Goal: Task Accomplishment & Management: Manage account settings

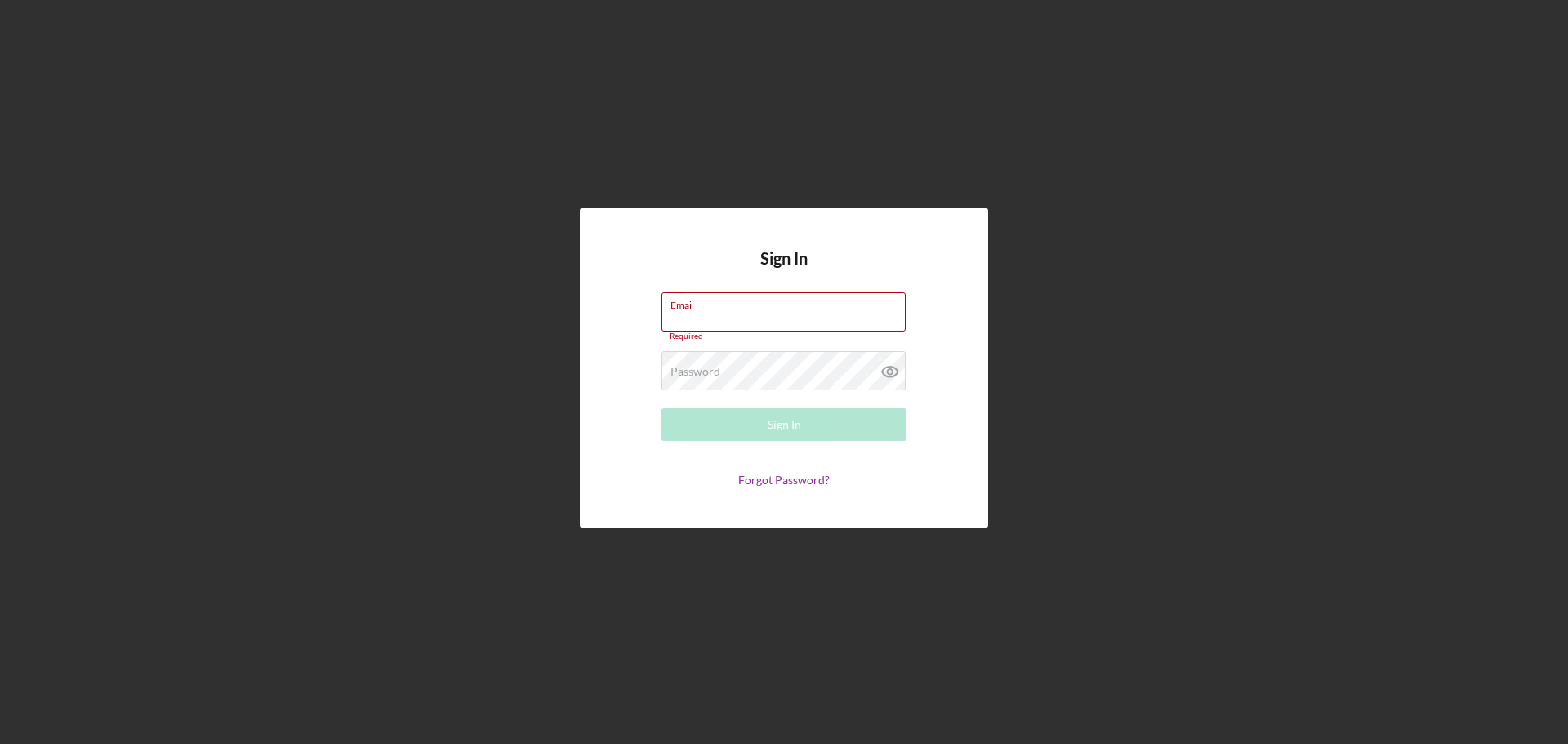
type input "[EMAIL_ADDRESS][DOMAIN_NAME]"
click at [759, 426] on button "Sign In" at bounding box center [783, 424] width 245 height 33
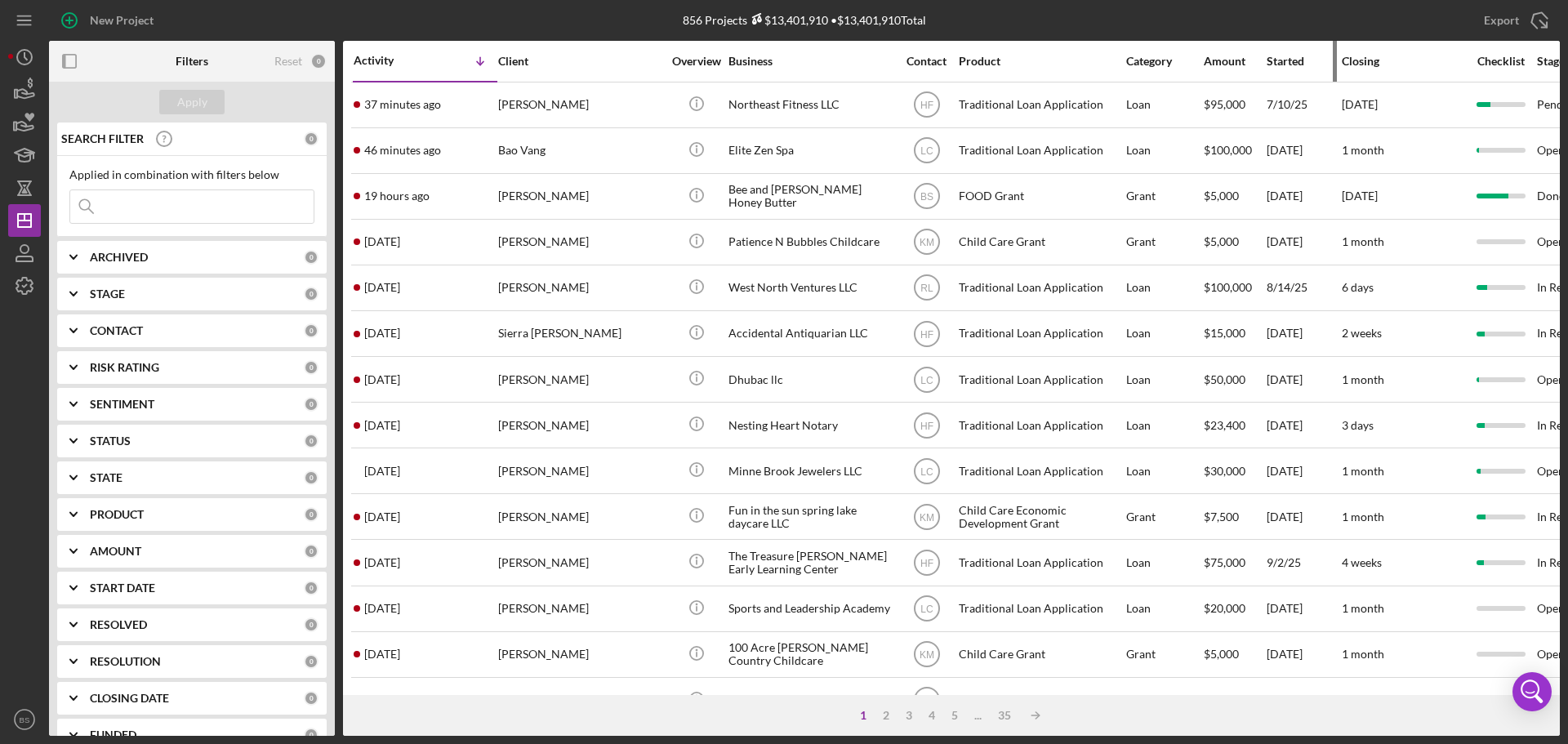
click at [1288, 56] on div "Started" at bounding box center [1303, 60] width 73 height 13
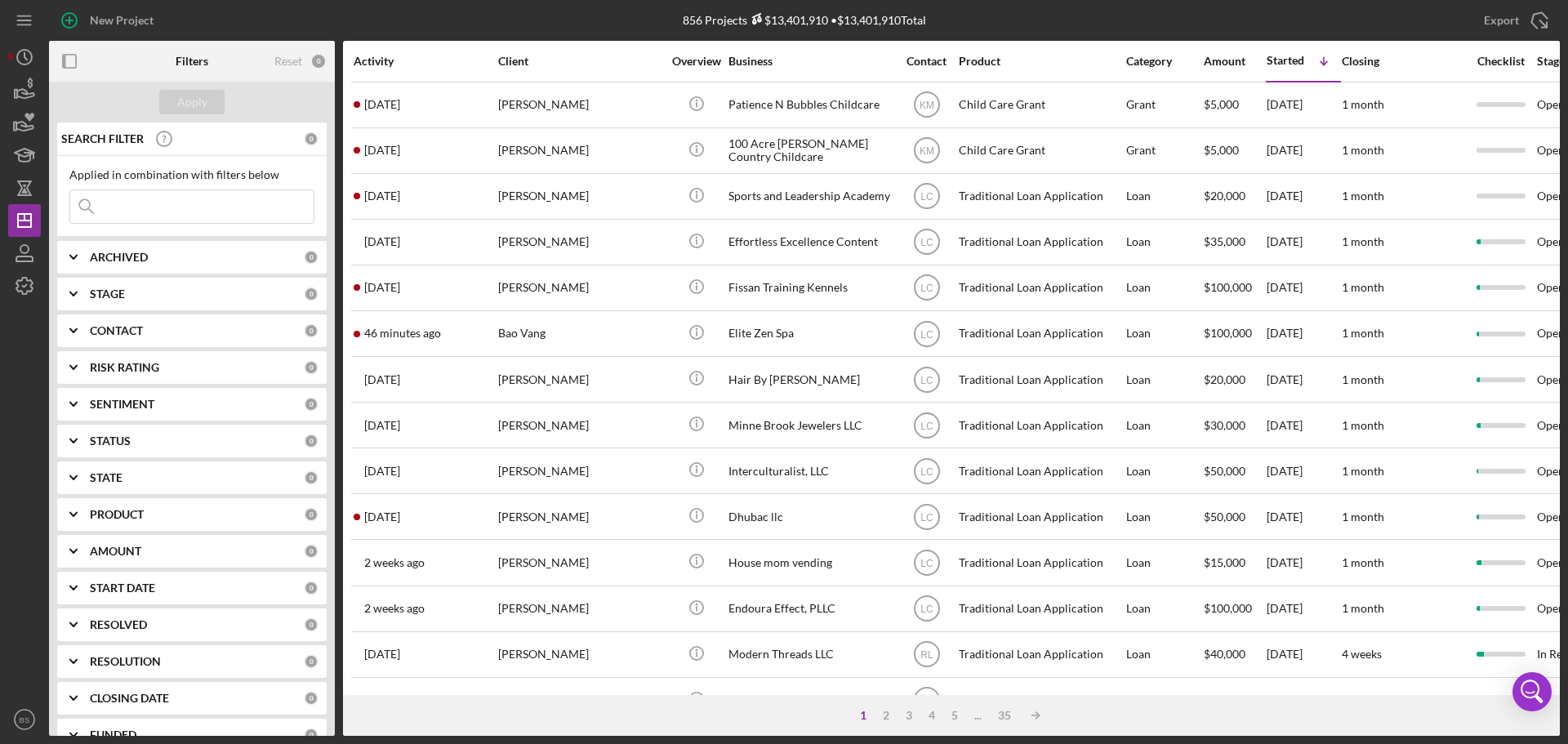
click at [373, 62] on div "Activity" at bounding box center [425, 60] width 143 height 13
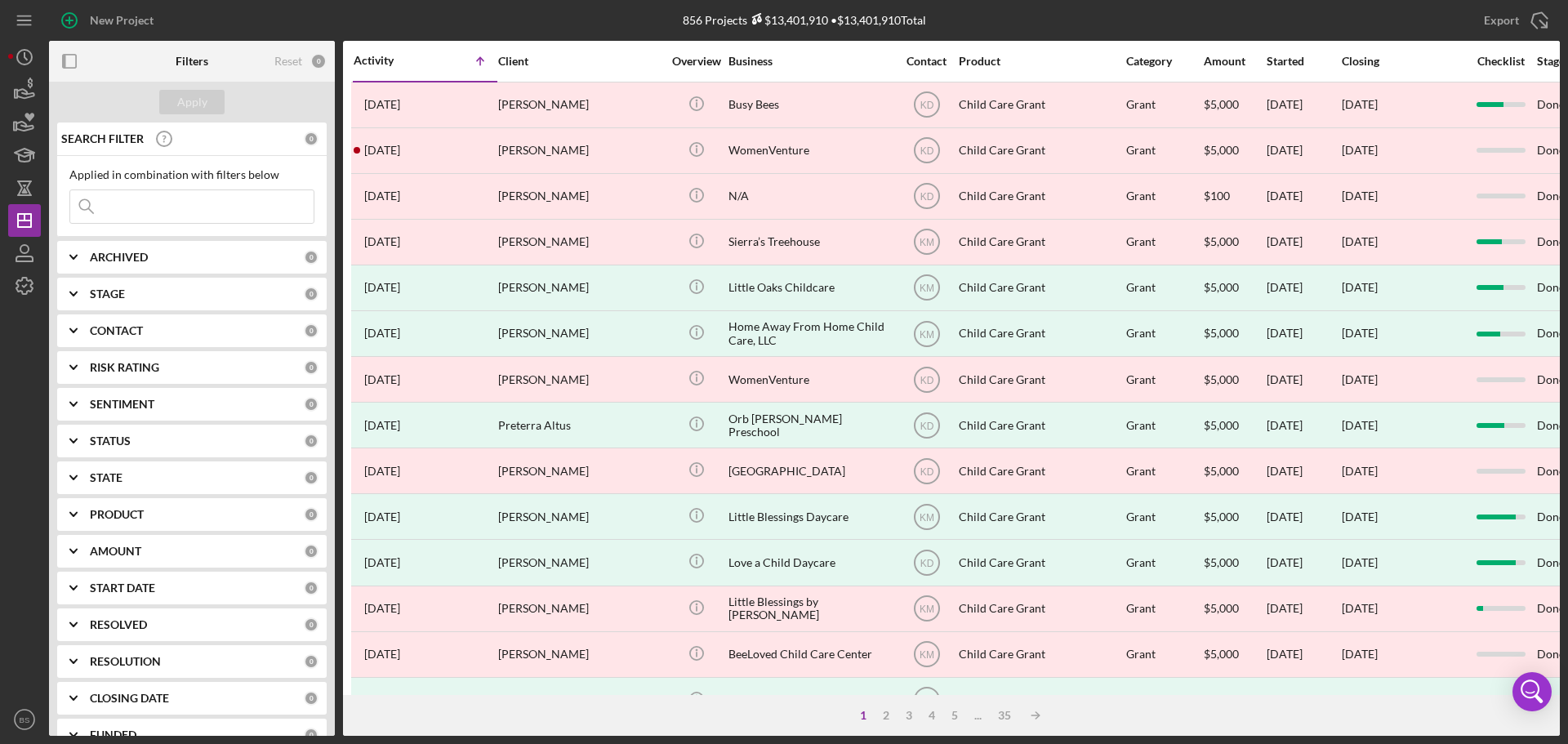
click at [373, 62] on div "Activity" at bounding box center [390, 59] width 72 height 13
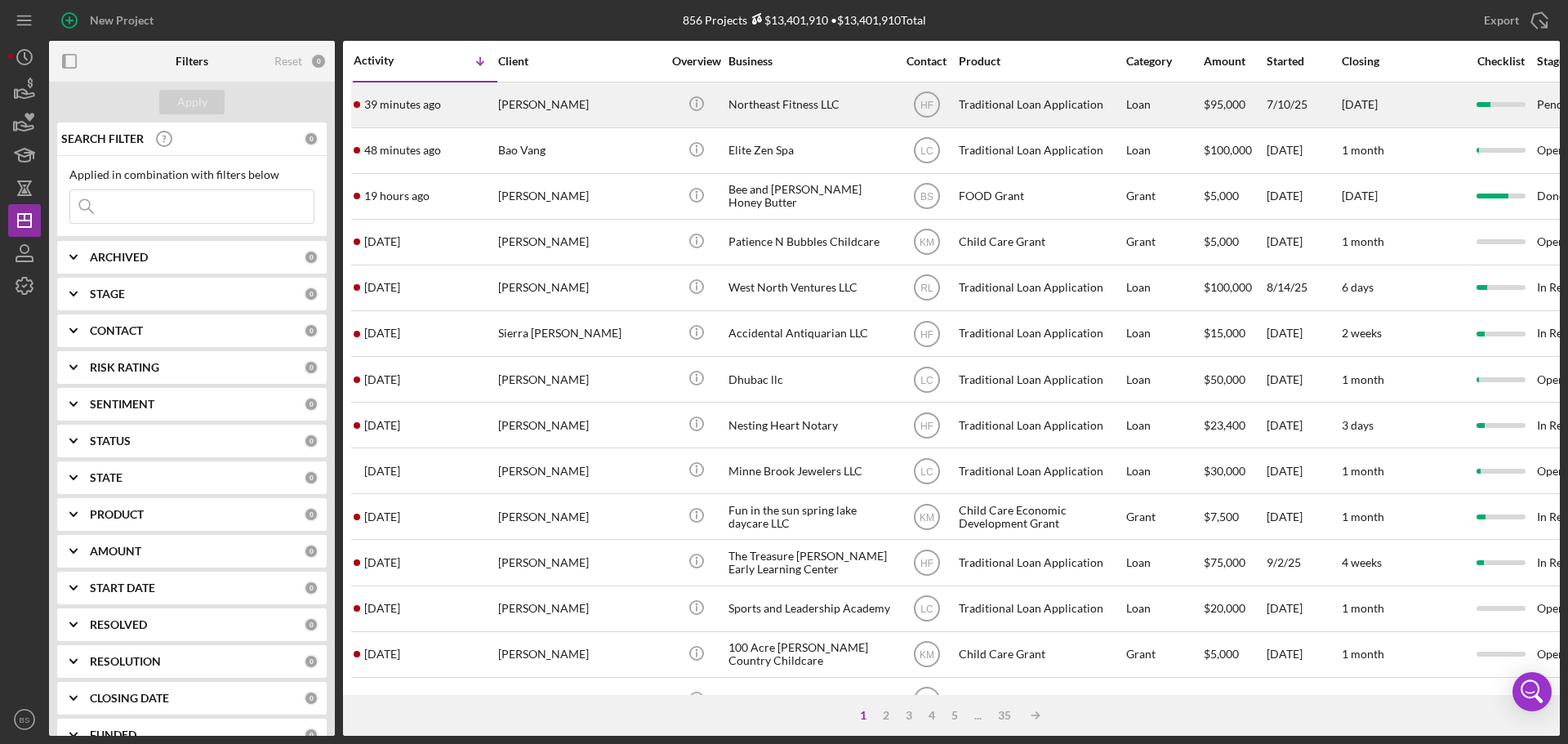
click at [425, 109] on time "39 minutes ago" at bounding box center [402, 104] width 76 height 13
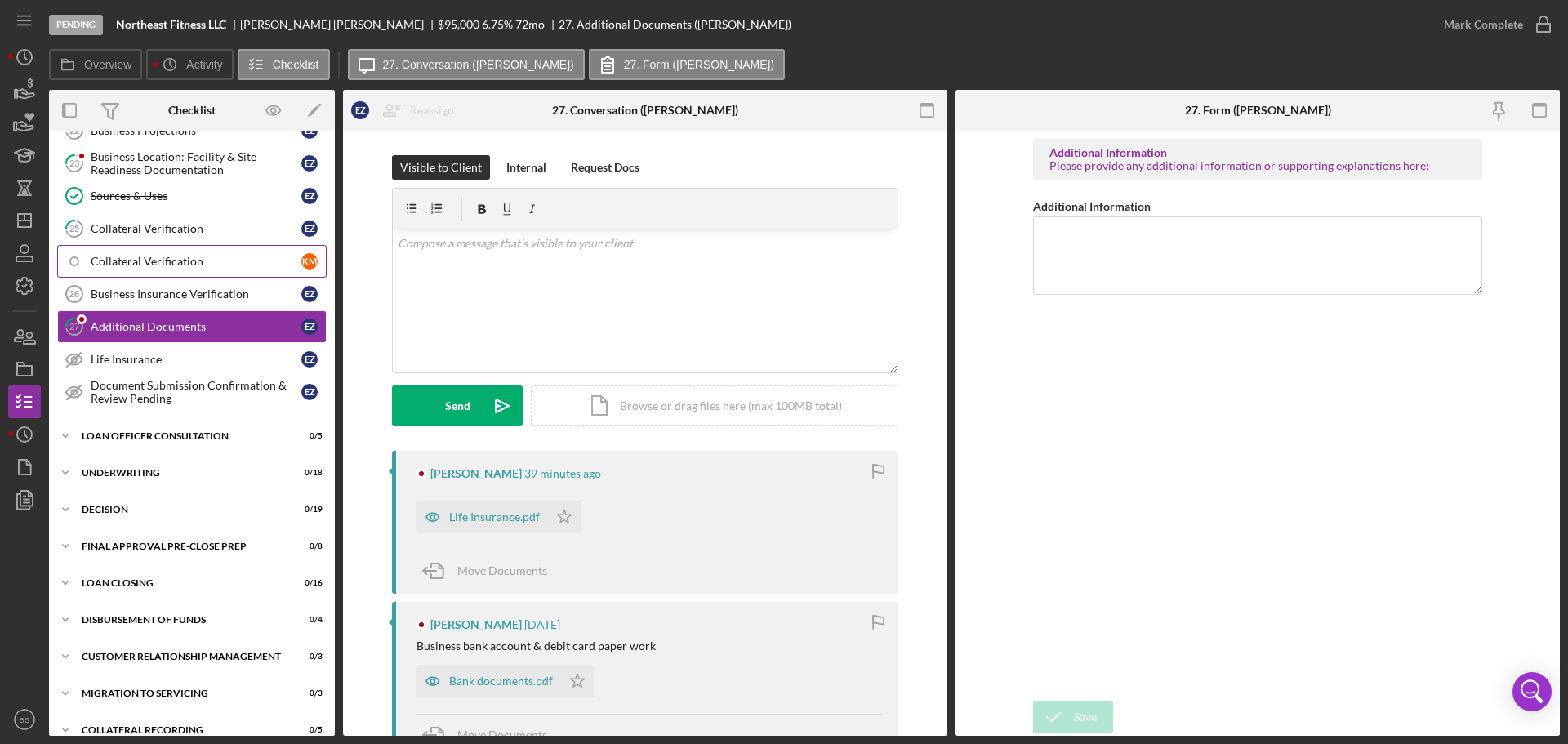
scroll to position [742, 0]
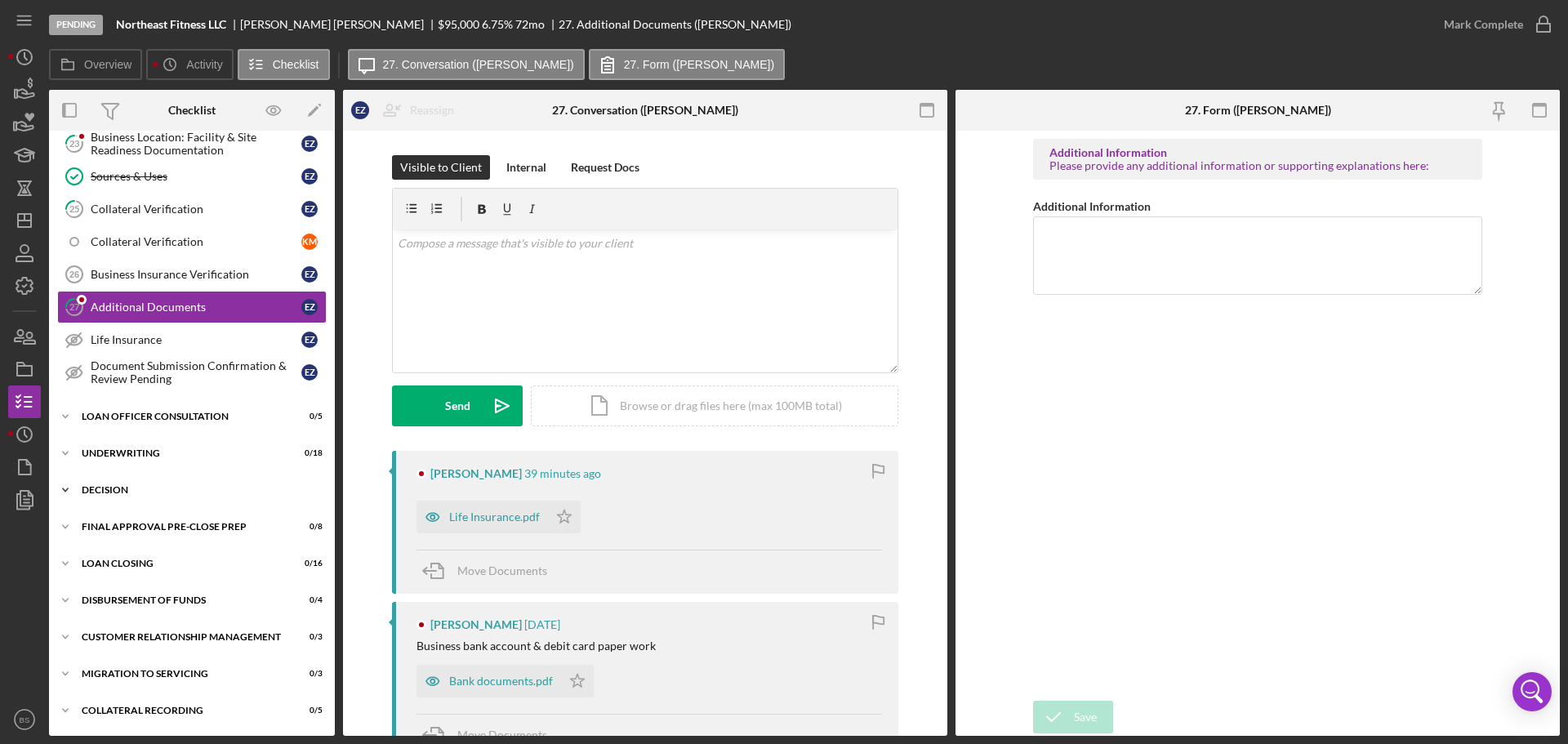
click at [190, 494] on div "Icon/Expander Decision 0 / 19" at bounding box center [191, 489] width 285 height 33
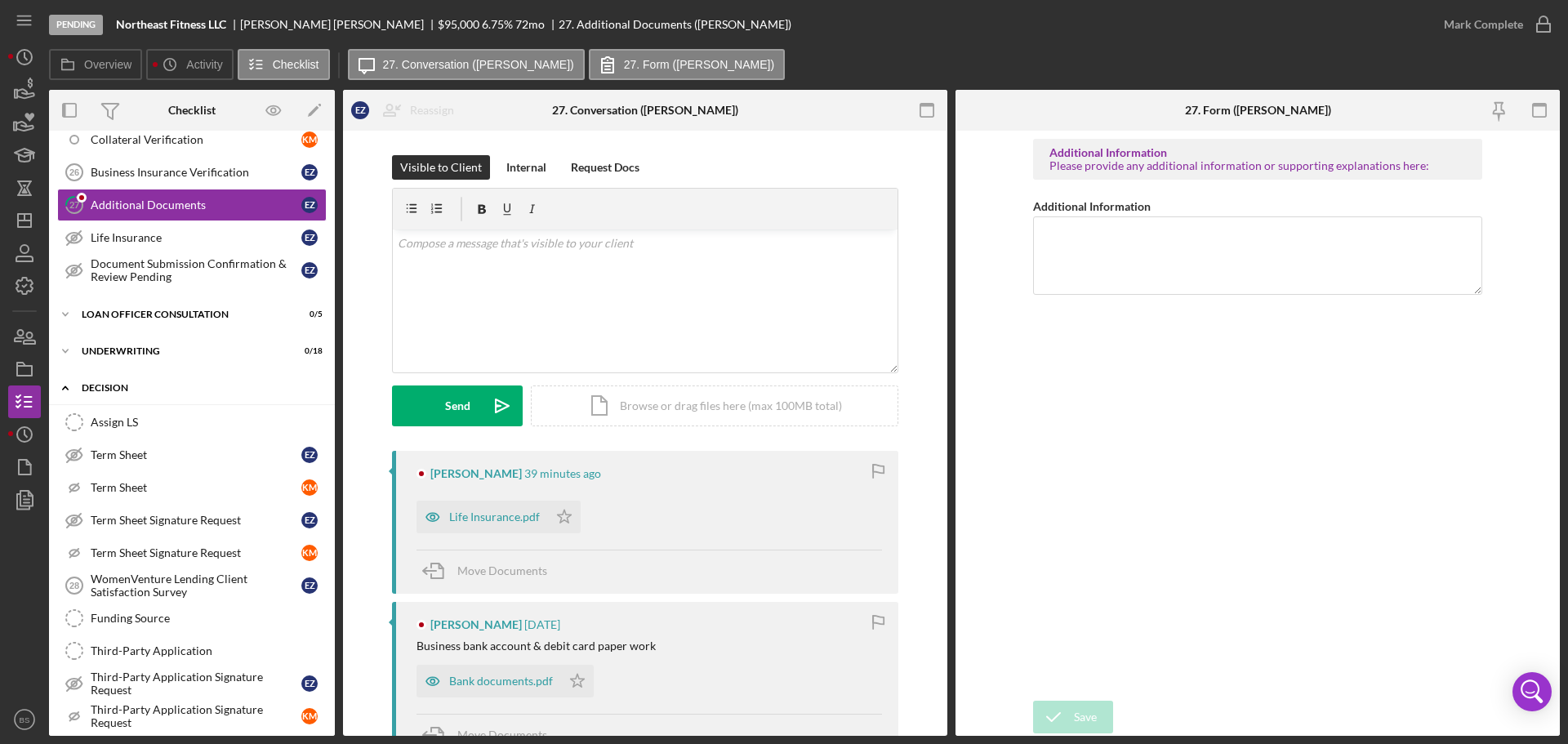
scroll to position [905, 0]
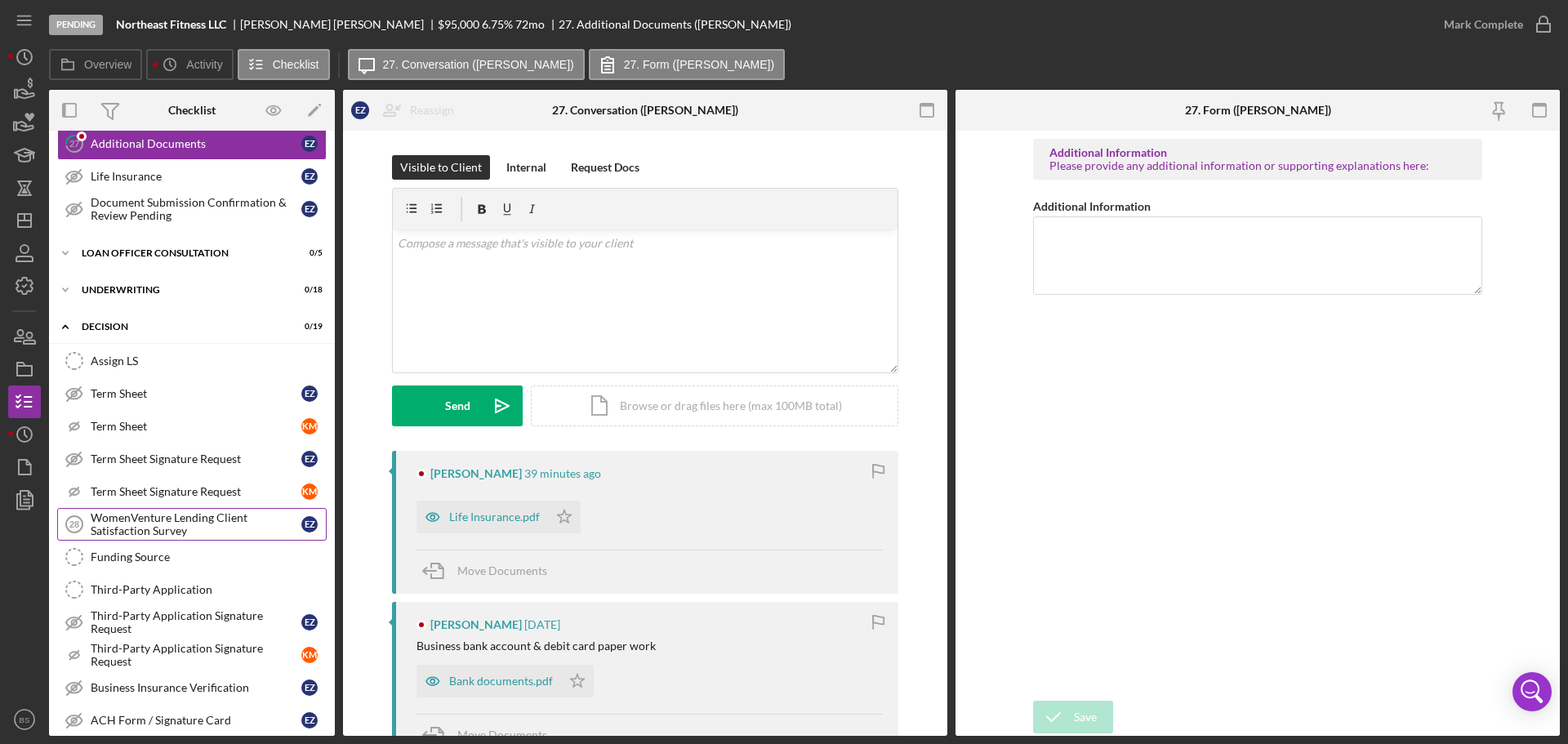
click at [191, 515] on div "WomenVenture Lending Client Satisfaction Survey" at bounding box center [195, 524] width 211 height 26
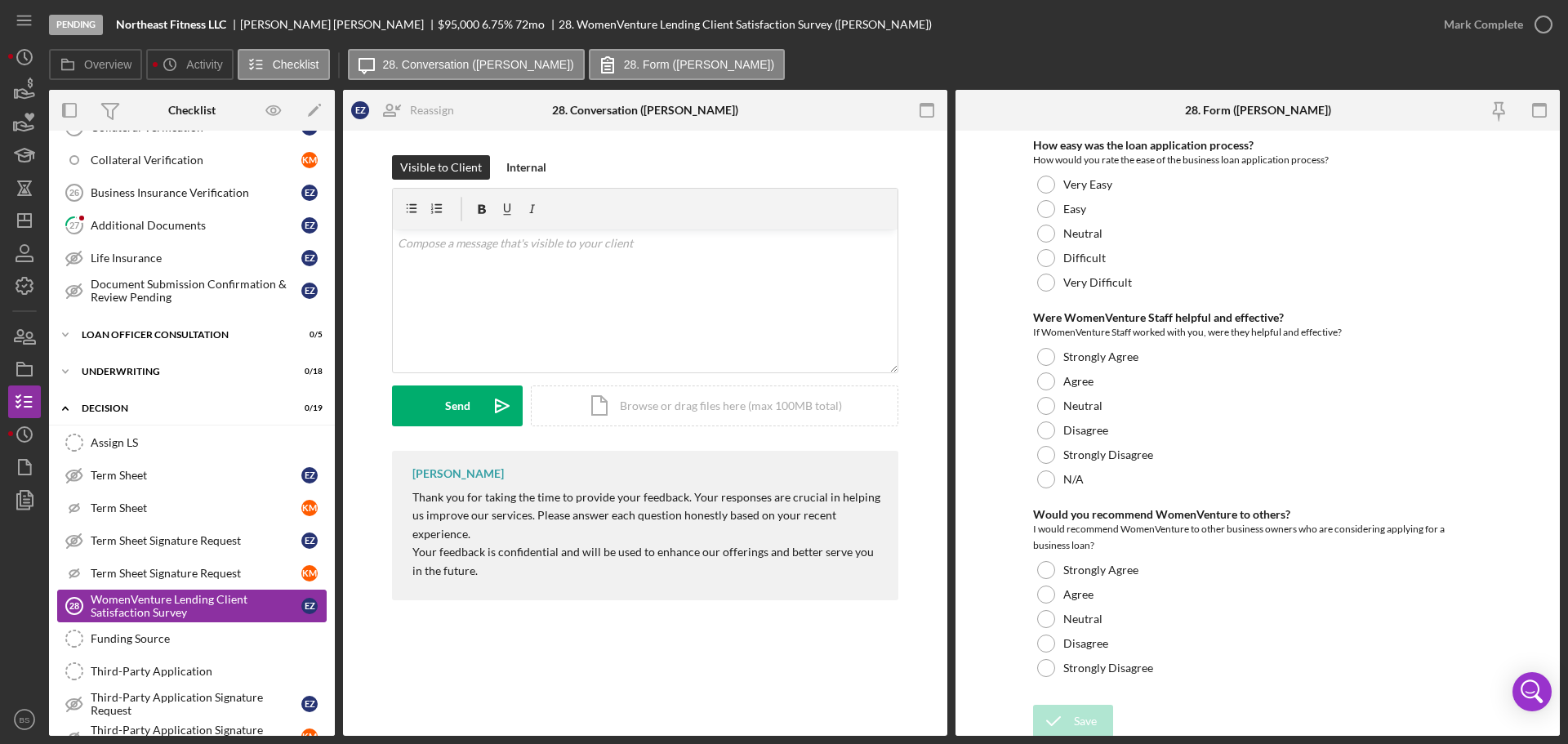
scroll to position [742, 0]
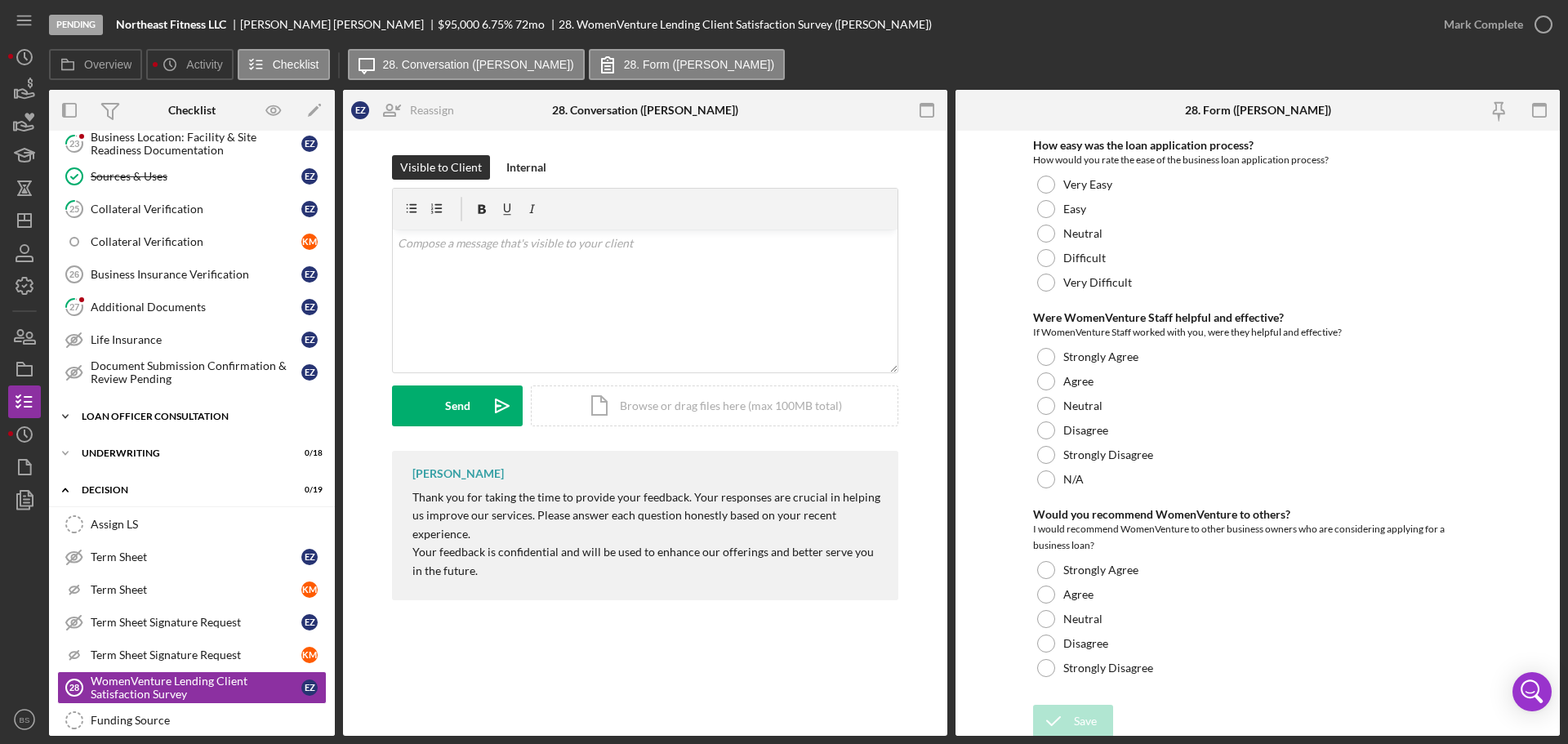
click at [175, 416] on div "Loan Officer Consultation" at bounding box center [197, 416] width 233 height 10
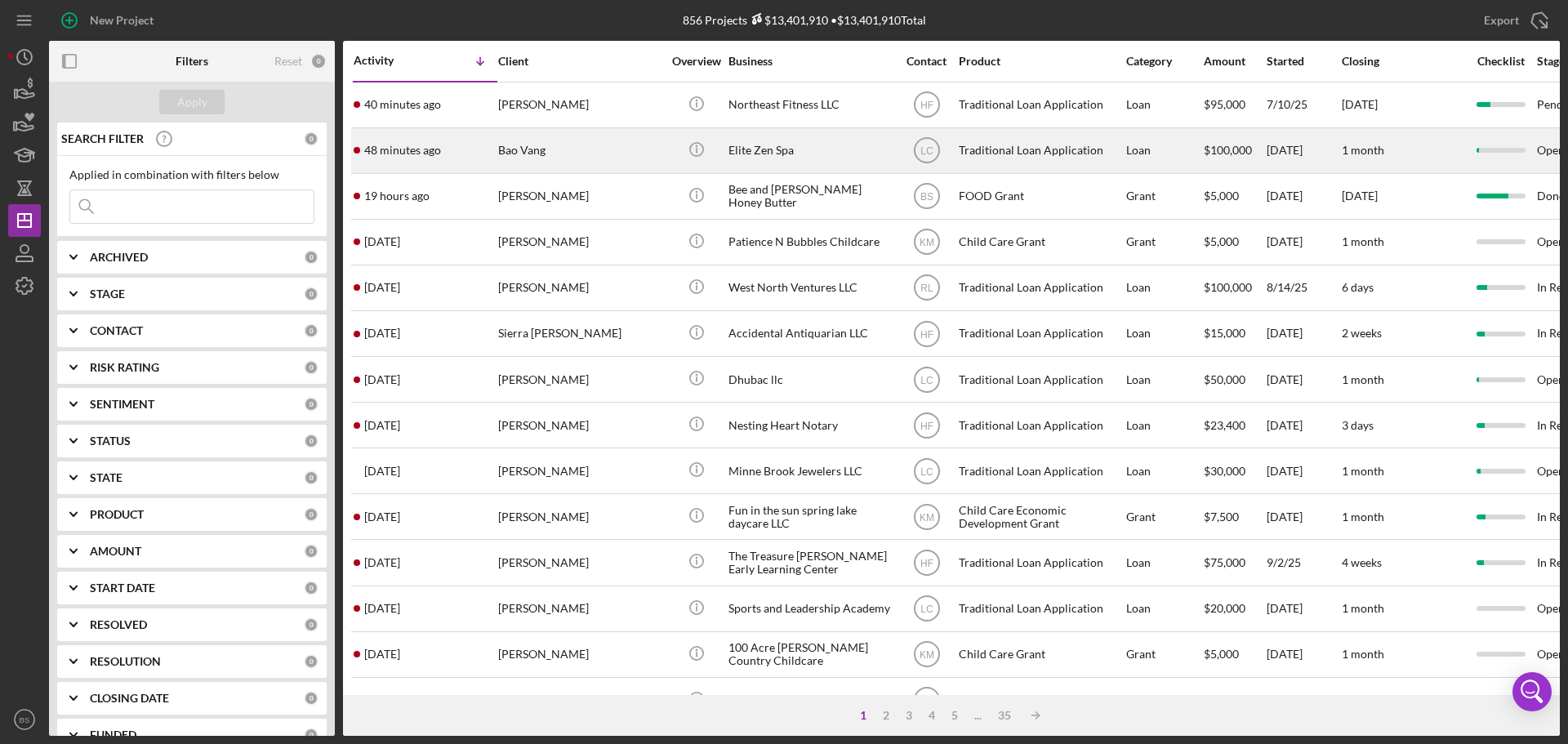
click at [531, 154] on div "Bao Vang" at bounding box center [580, 151] width 164 height 44
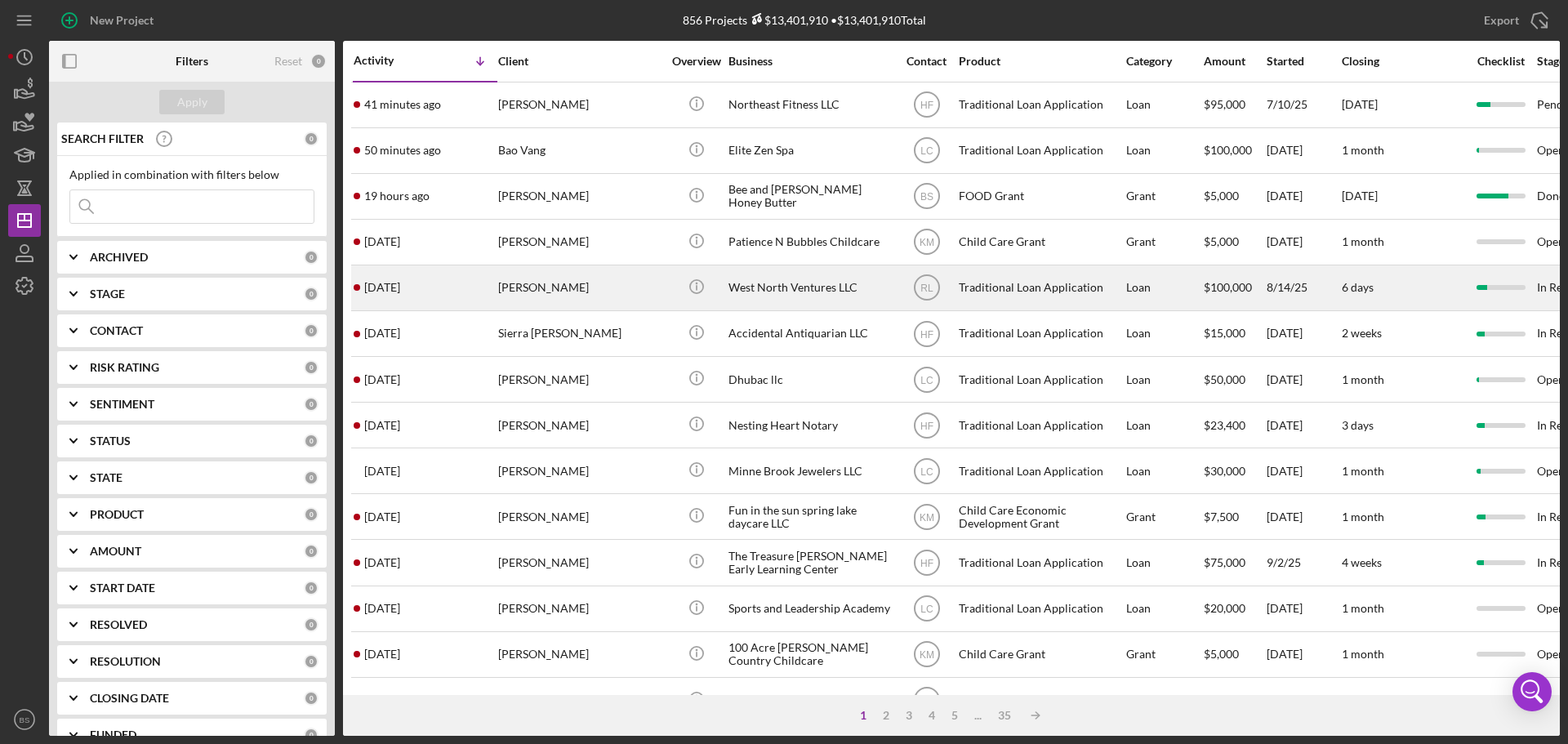
click at [539, 290] on div "[PERSON_NAME]" at bounding box center [580, 288] width 164 height 44
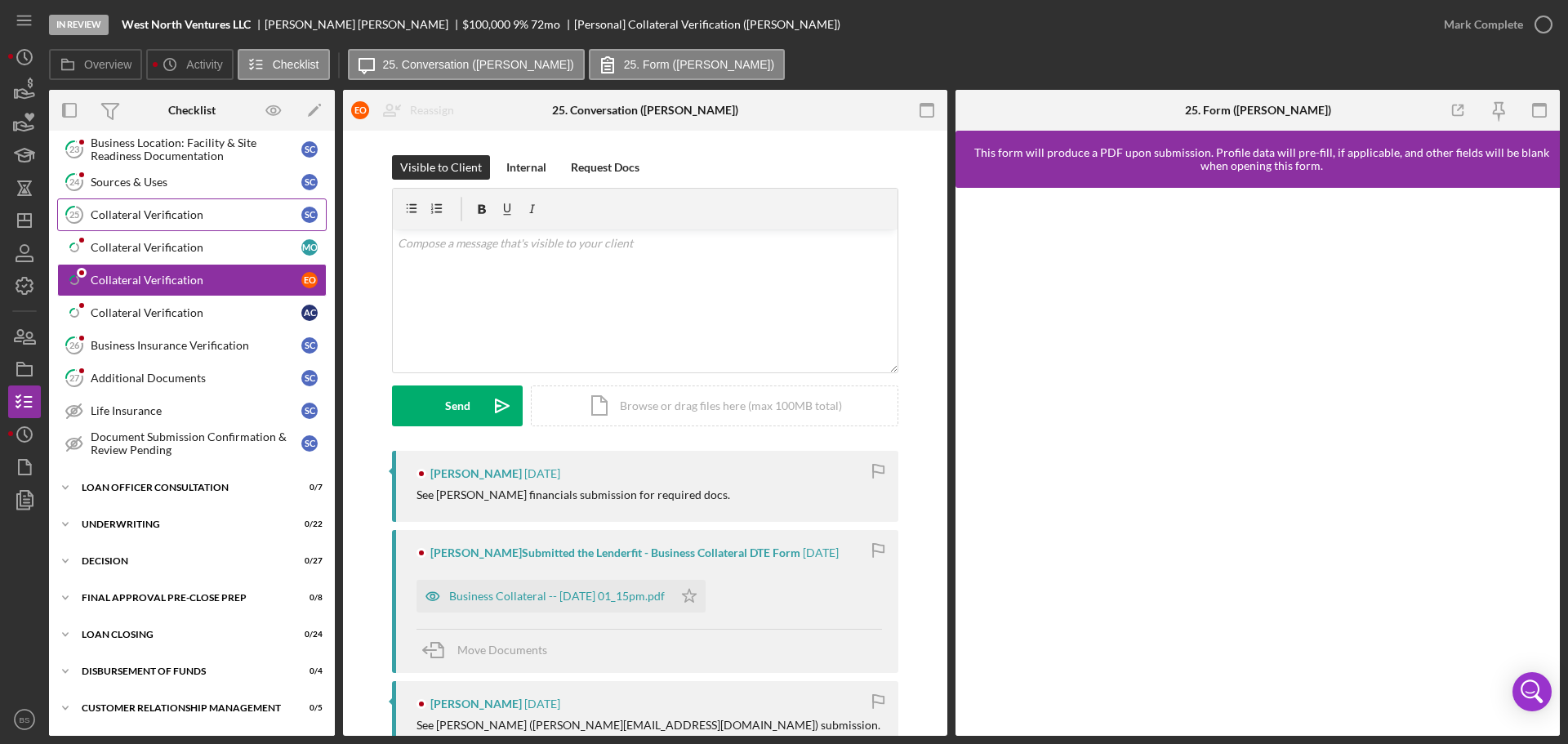
scroll to position [1134, 0]
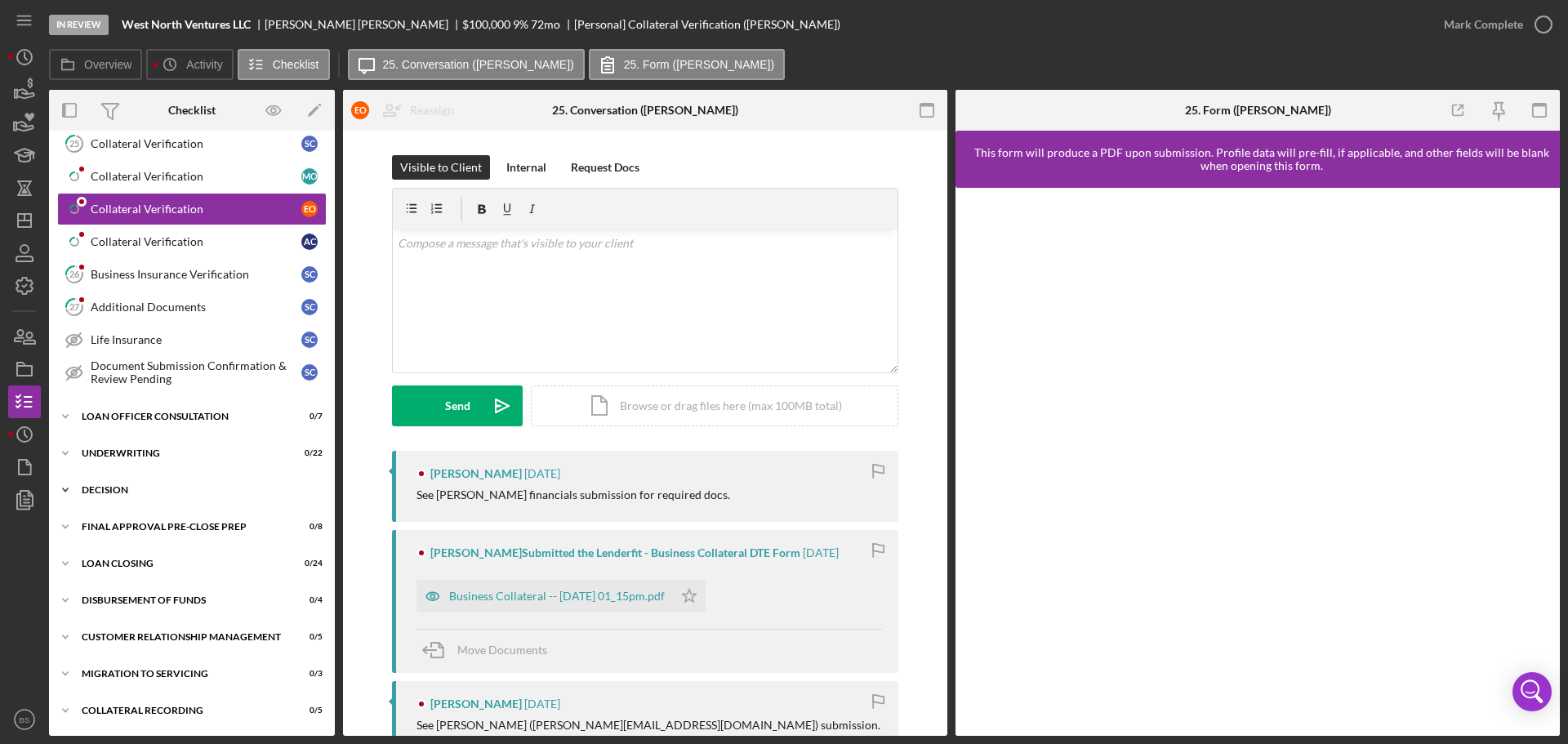
click at [181, 491] on div "Decision" at bounding box center [197, 489] width 233 height 10
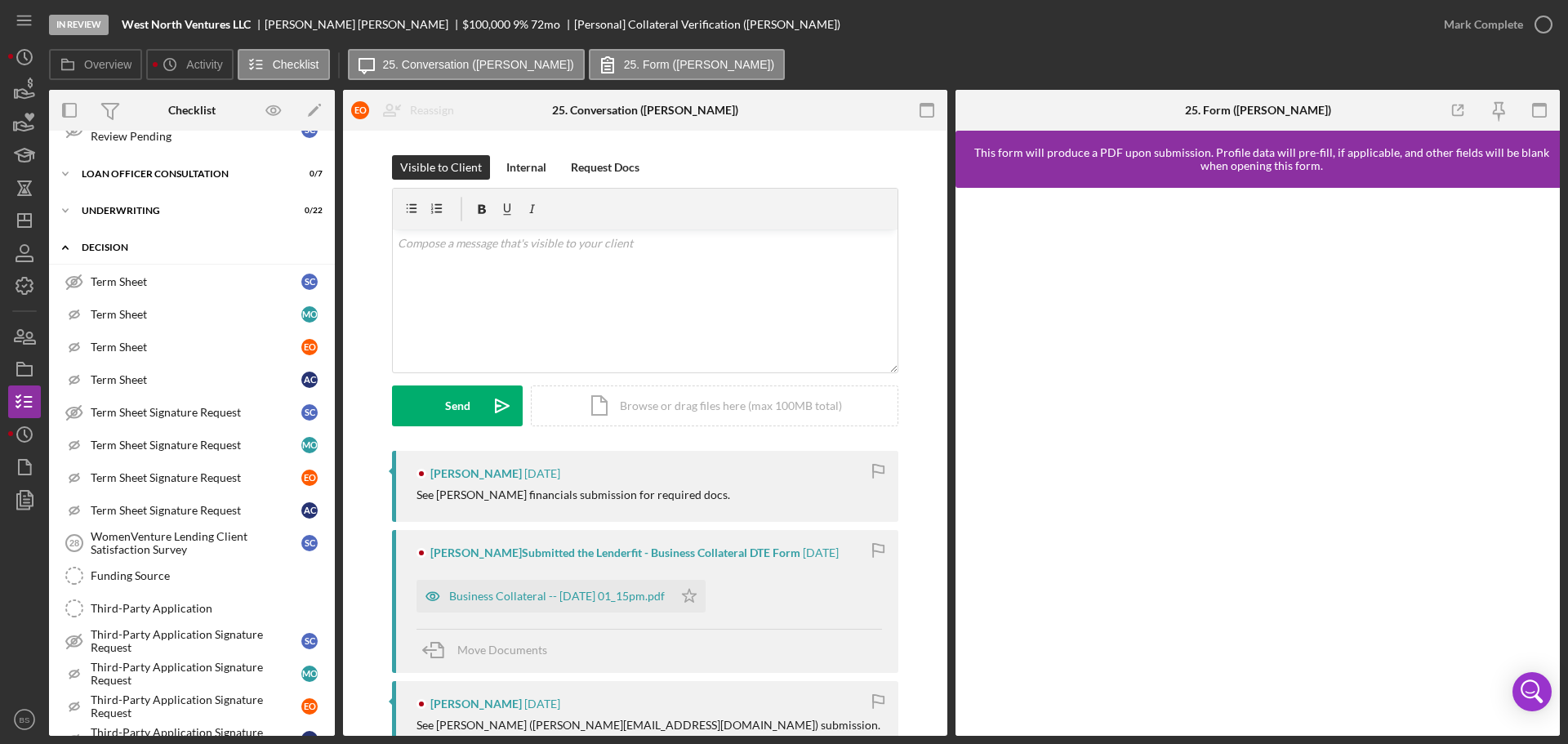
scroll to position [1379, 0]
click at [183, 536] on div "WomenVenture Lending Client Satisfaction Survey" at bounding box center [195, 540] width 211 height 26
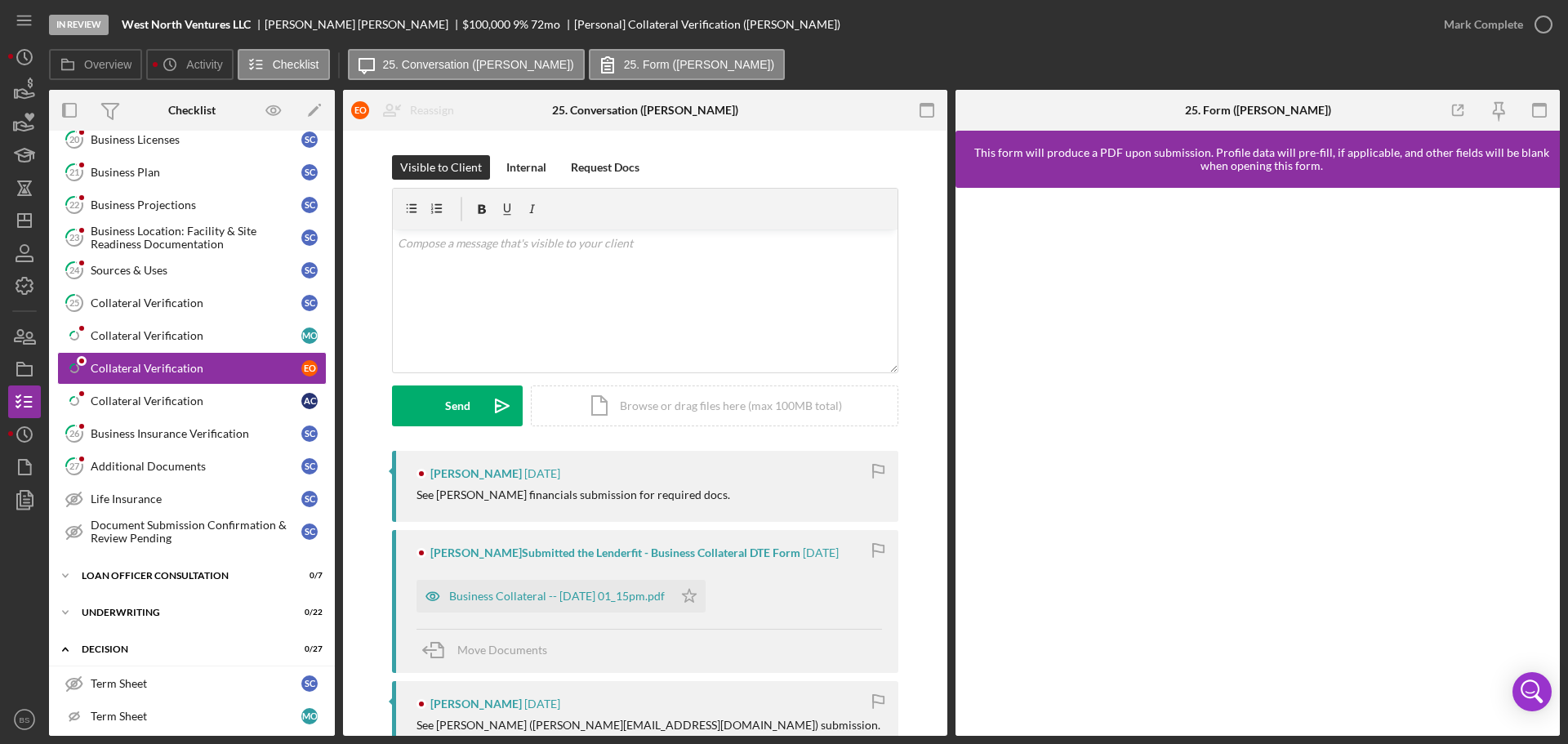
scroll to position [910, 0]
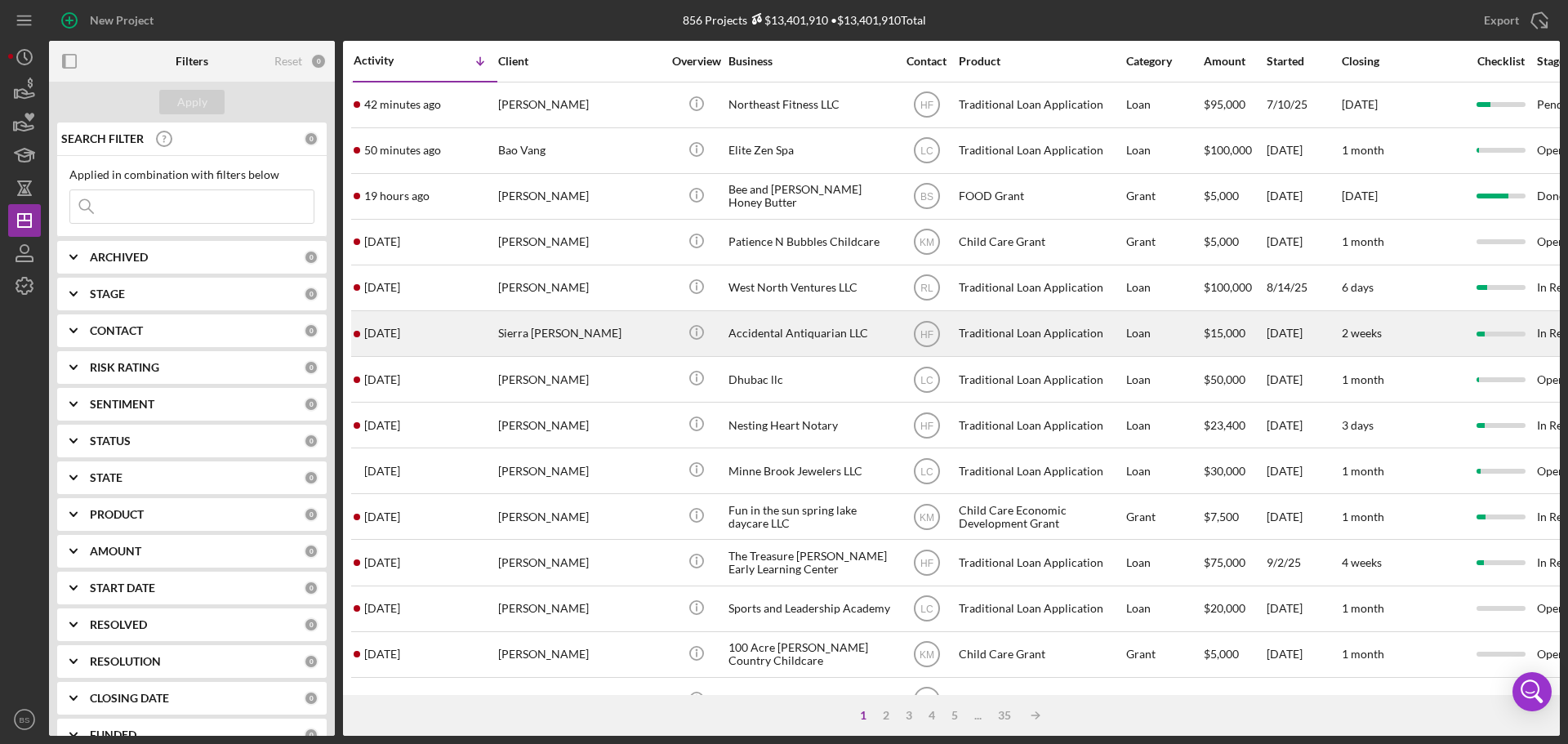
click at [529, 336] on div "Sierra [PERSON_NAME]" at bounding box center [580, 334] width 164 height 44
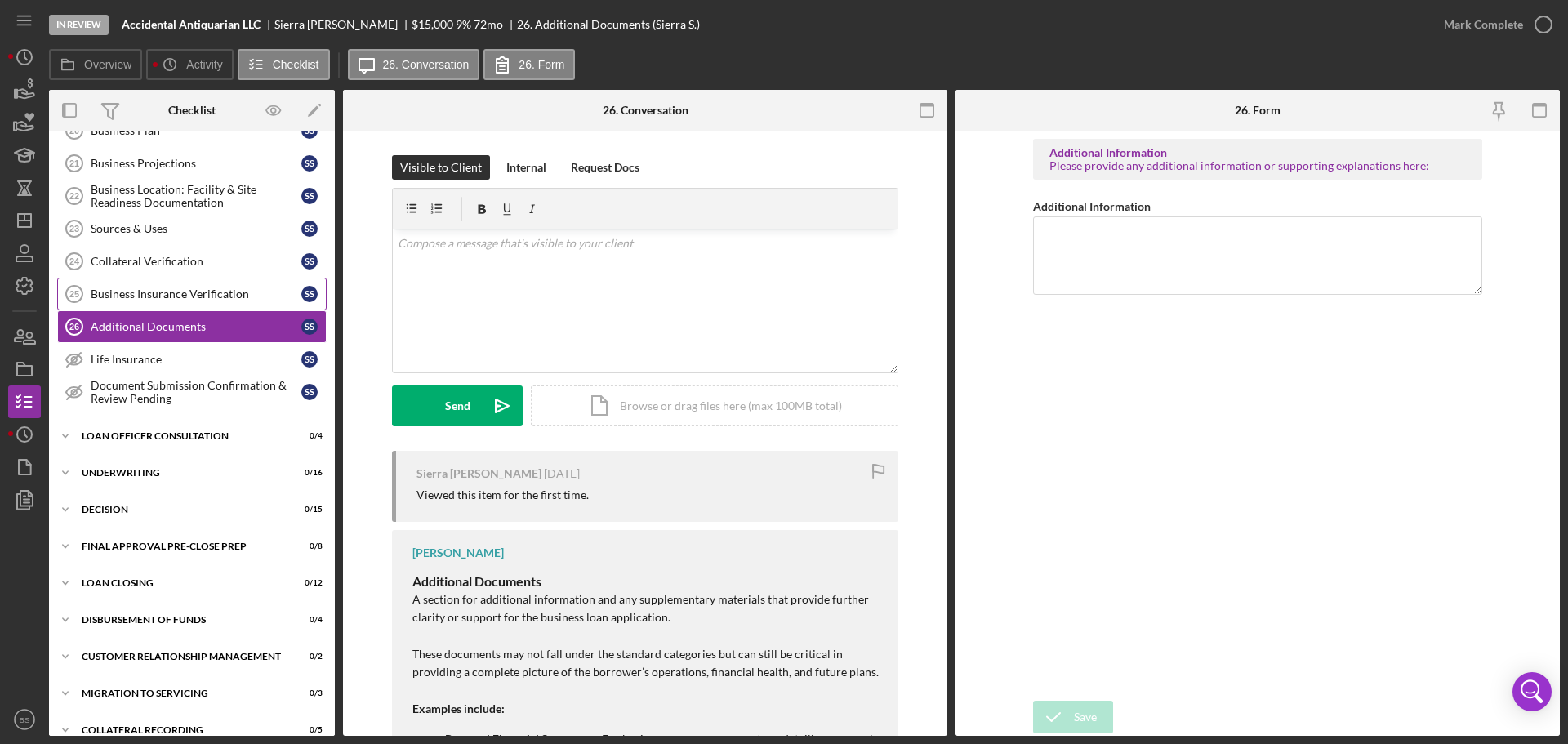
scroll to position [510, 0]
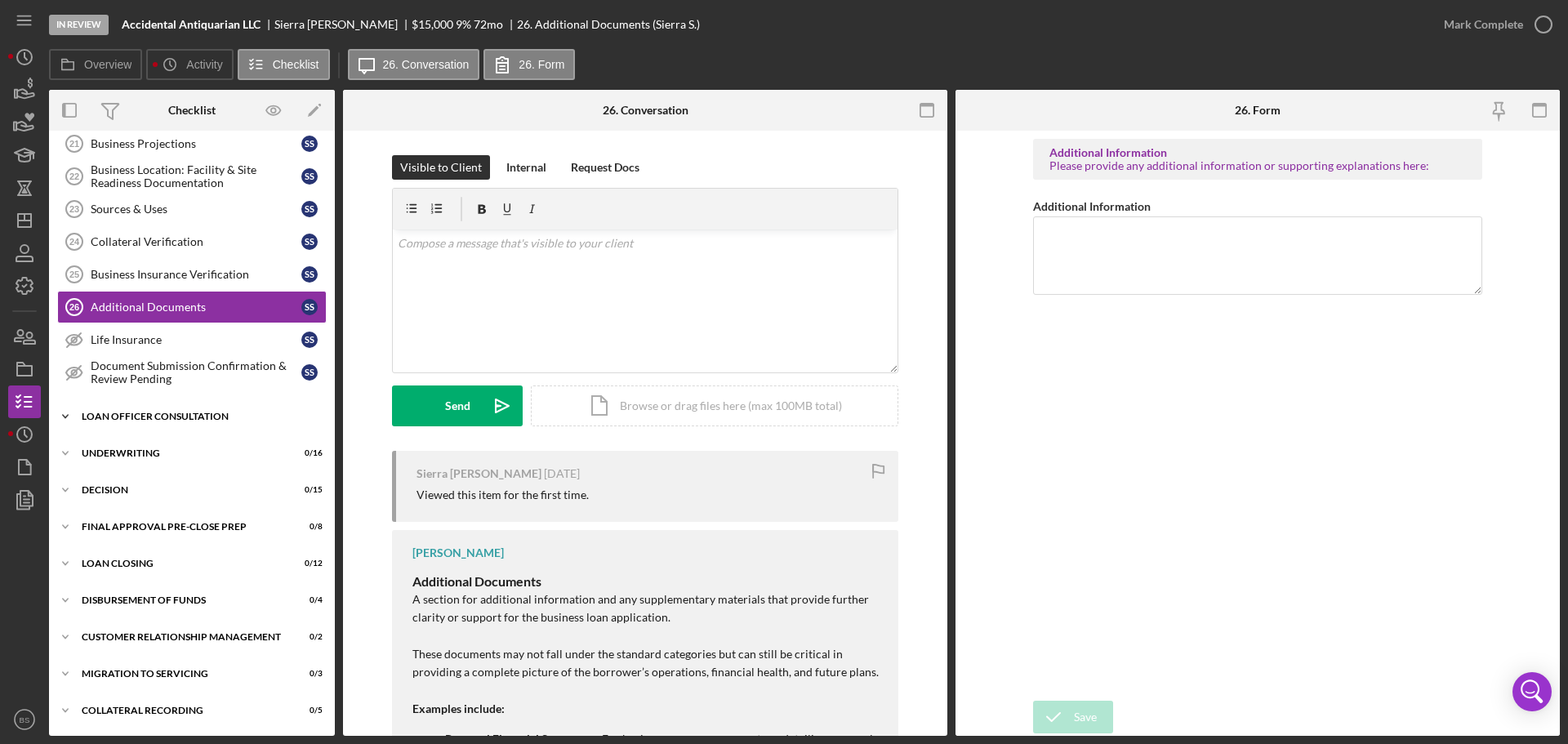
click at [218, 415] on div "Loan Officer Consultation" at bounding box center [197, 416] width 233 height 10
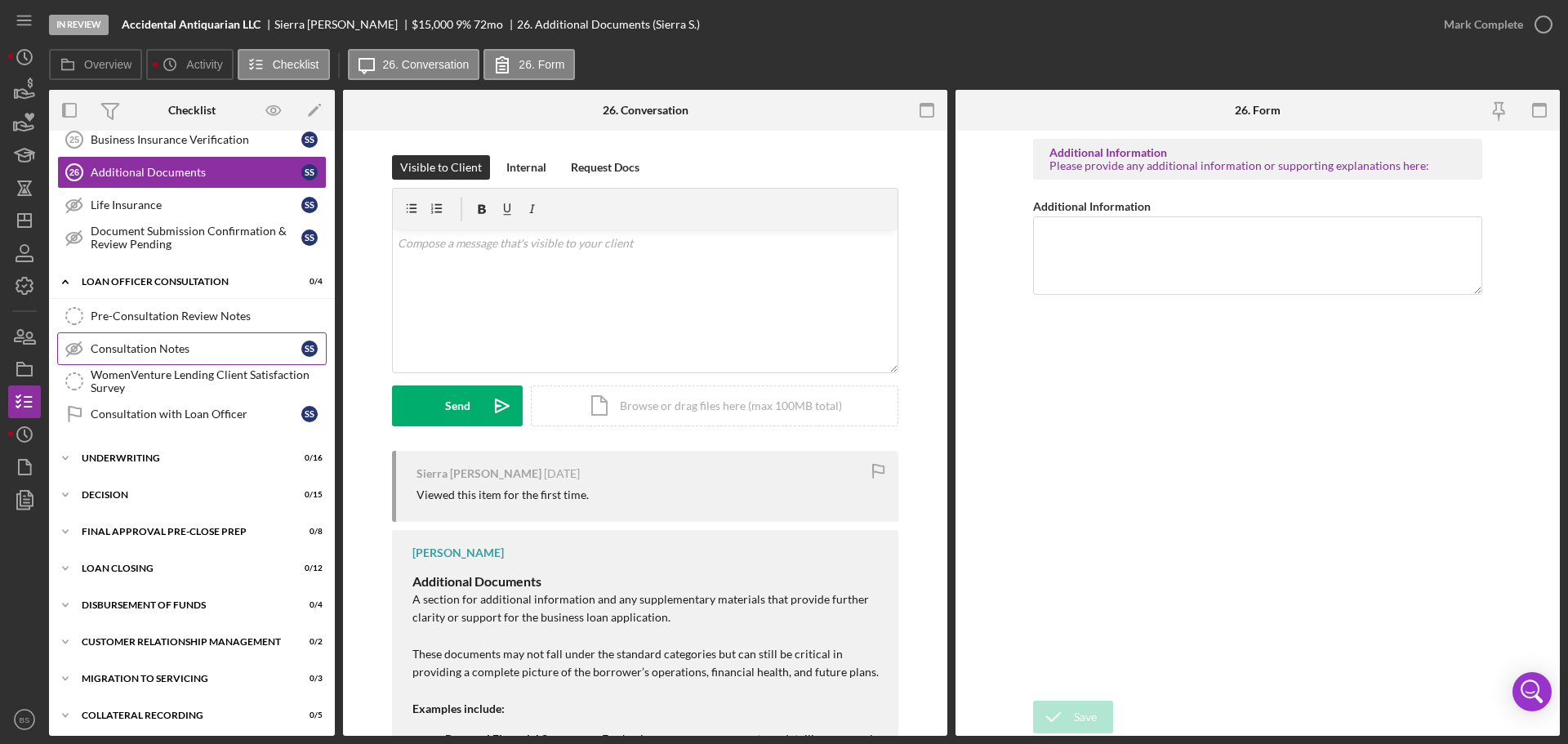
scroll to position [650, 0]
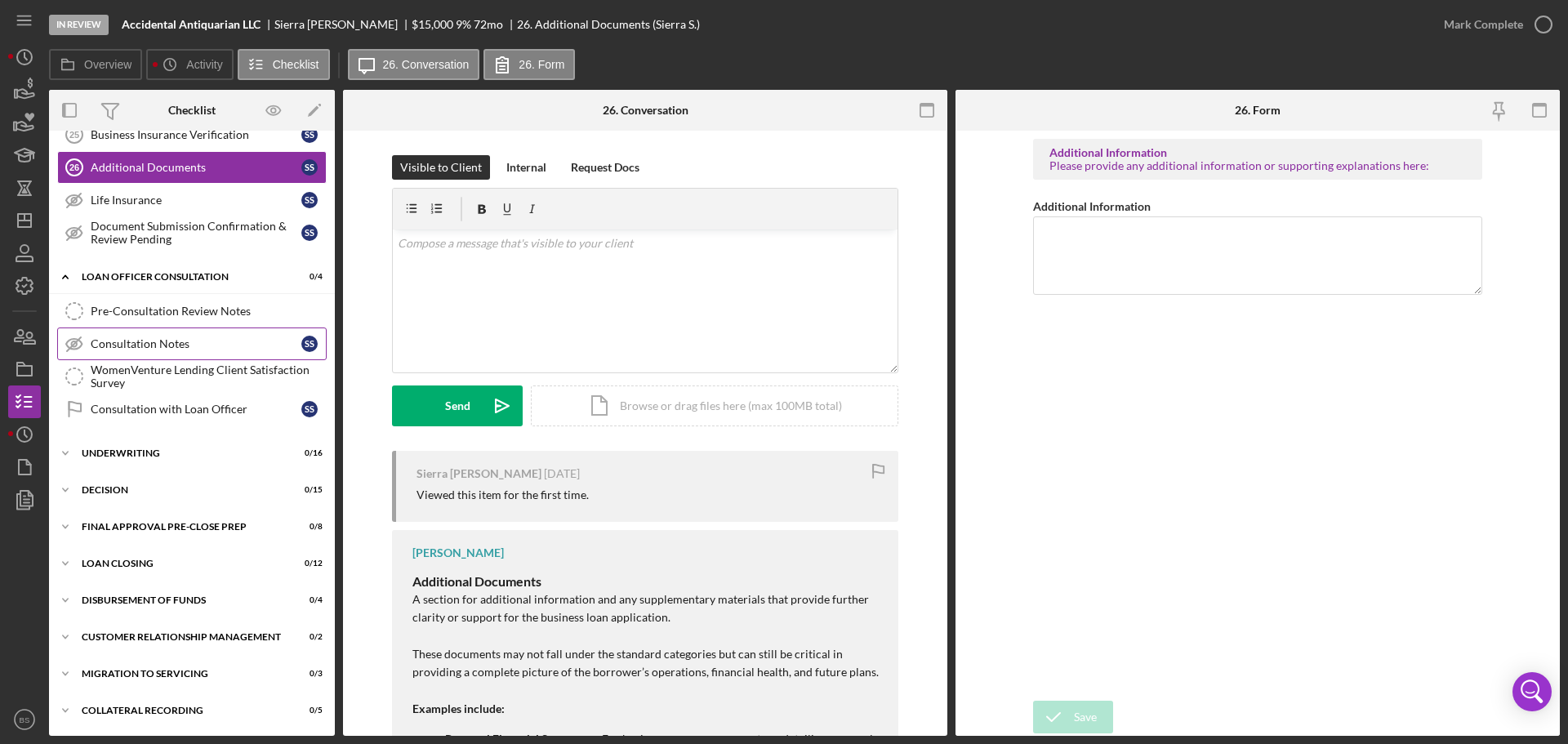
click at [211, 499] on div "Icon/Expander Decision 0 / 15" at bounding box center [191, 489] width 285 height 33
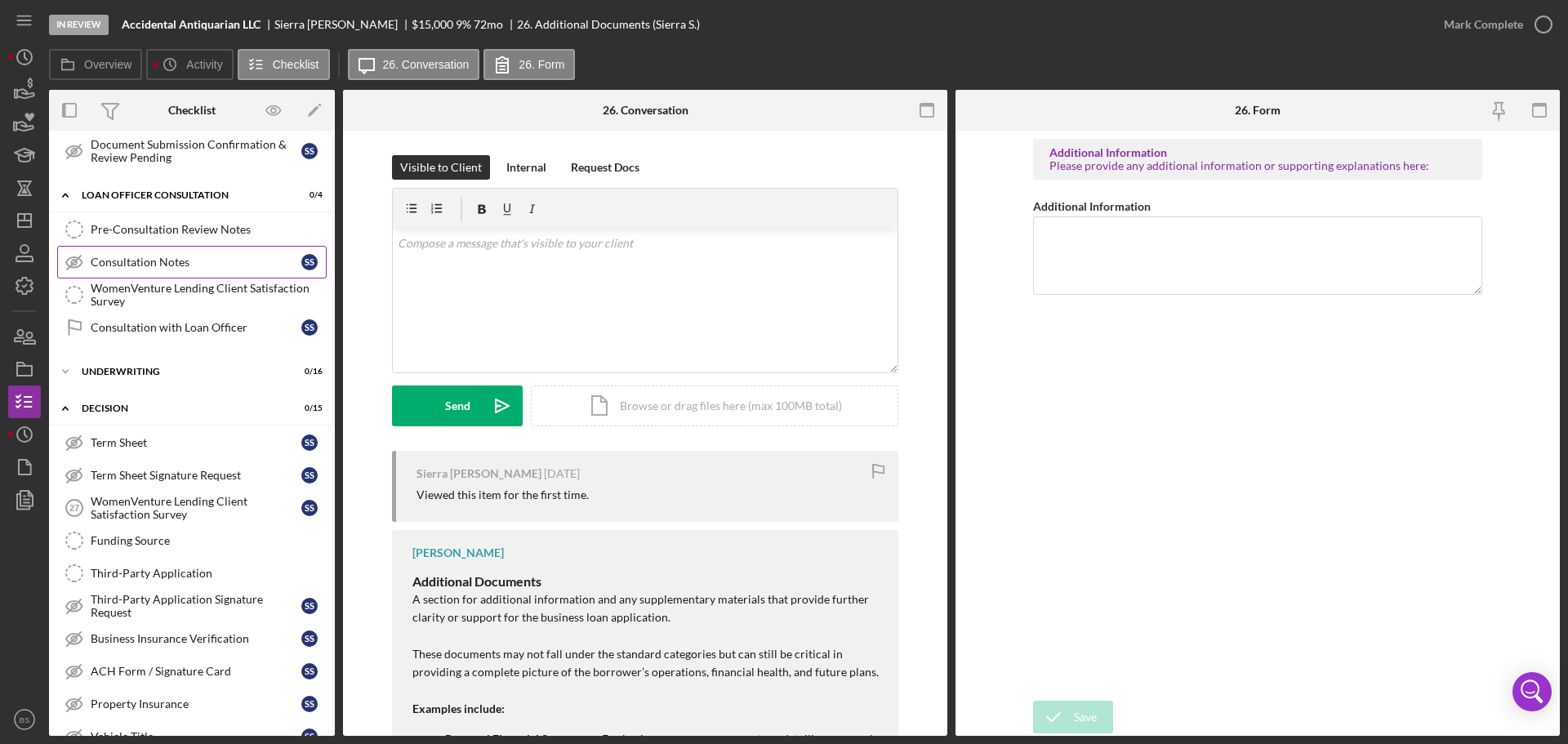
scroll to position [813, 0]
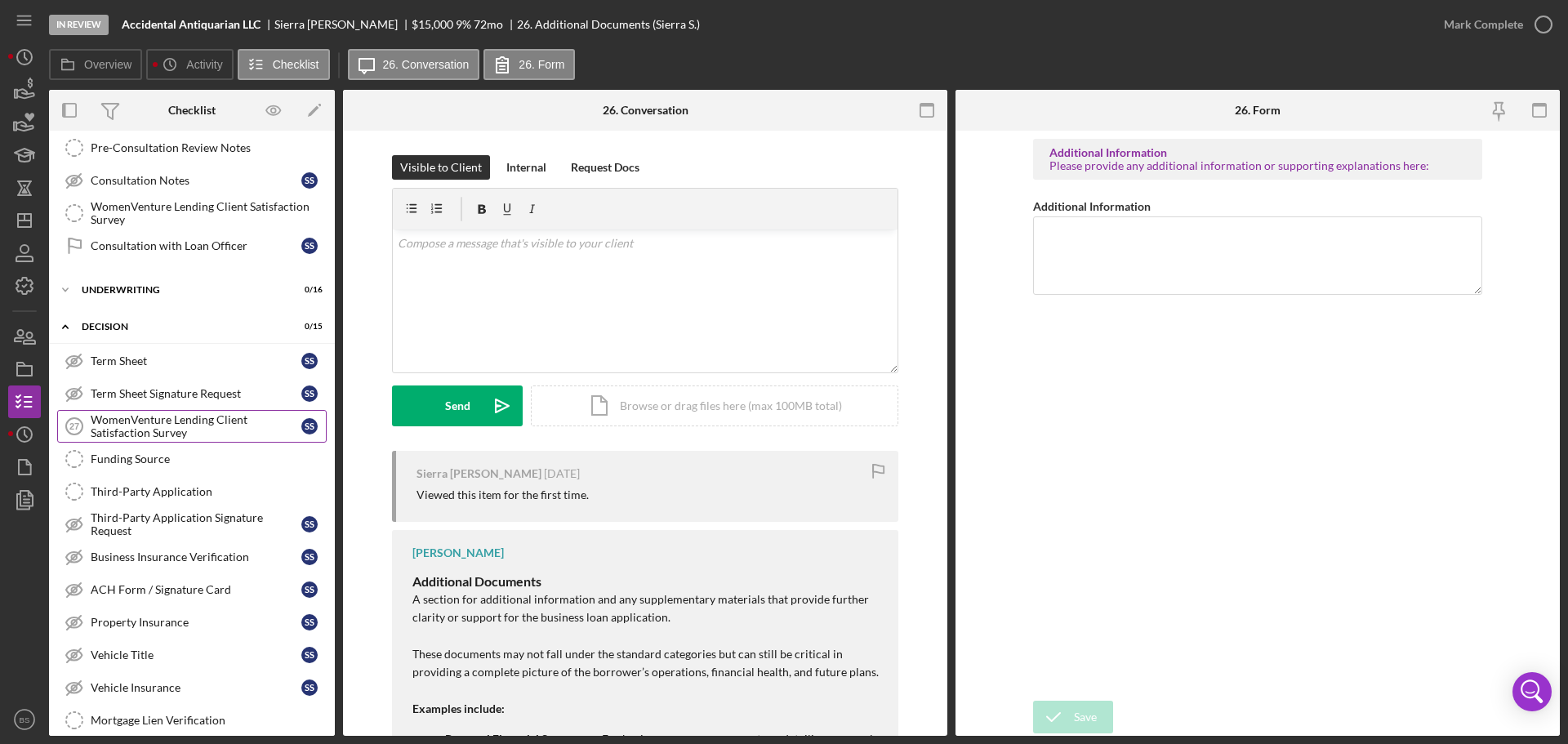
click at [200, 429] on div "WomenVenture Lending Client Satisfaction Survey" at bounding box center [195, 426] width 211 height 26
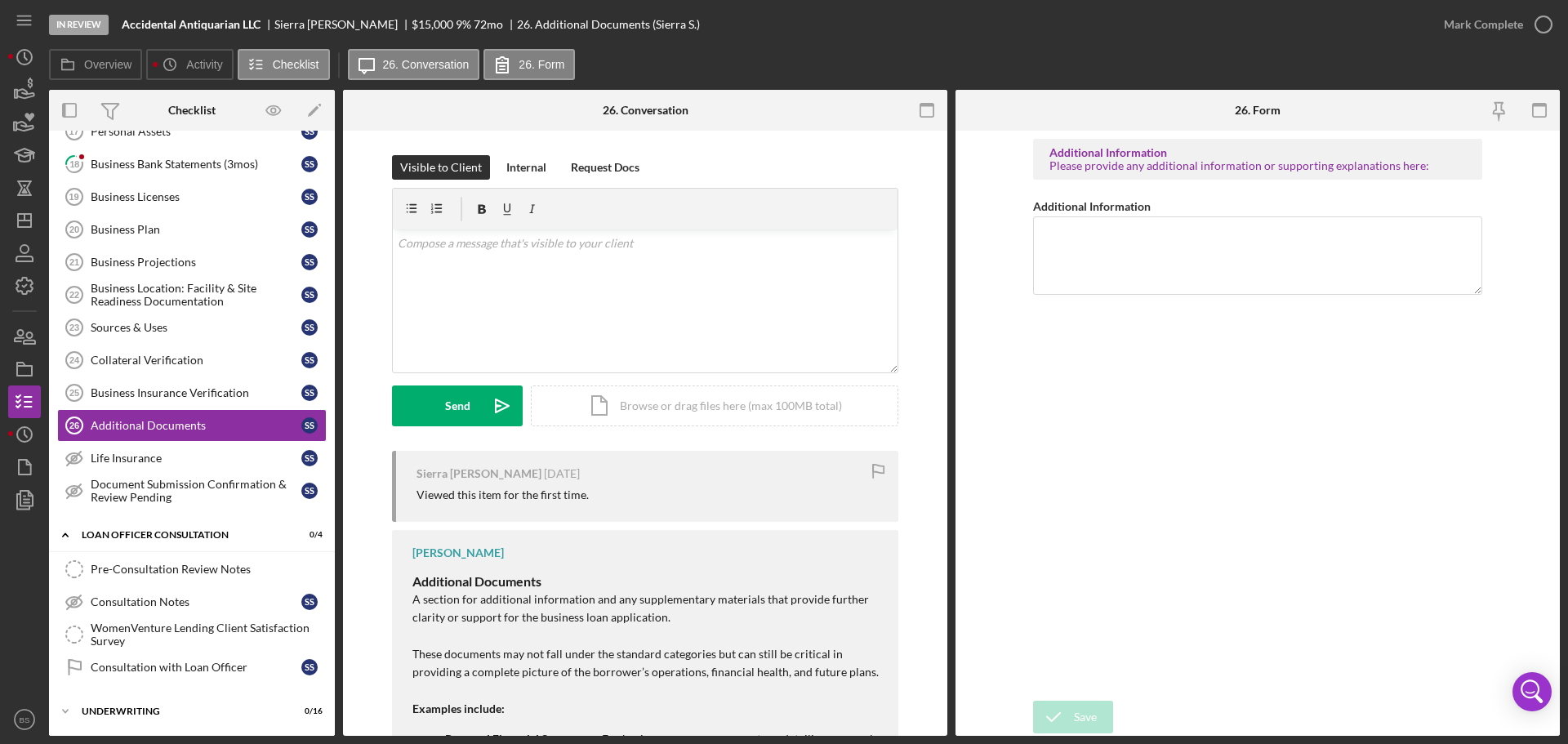
scroll to position [384, 0]
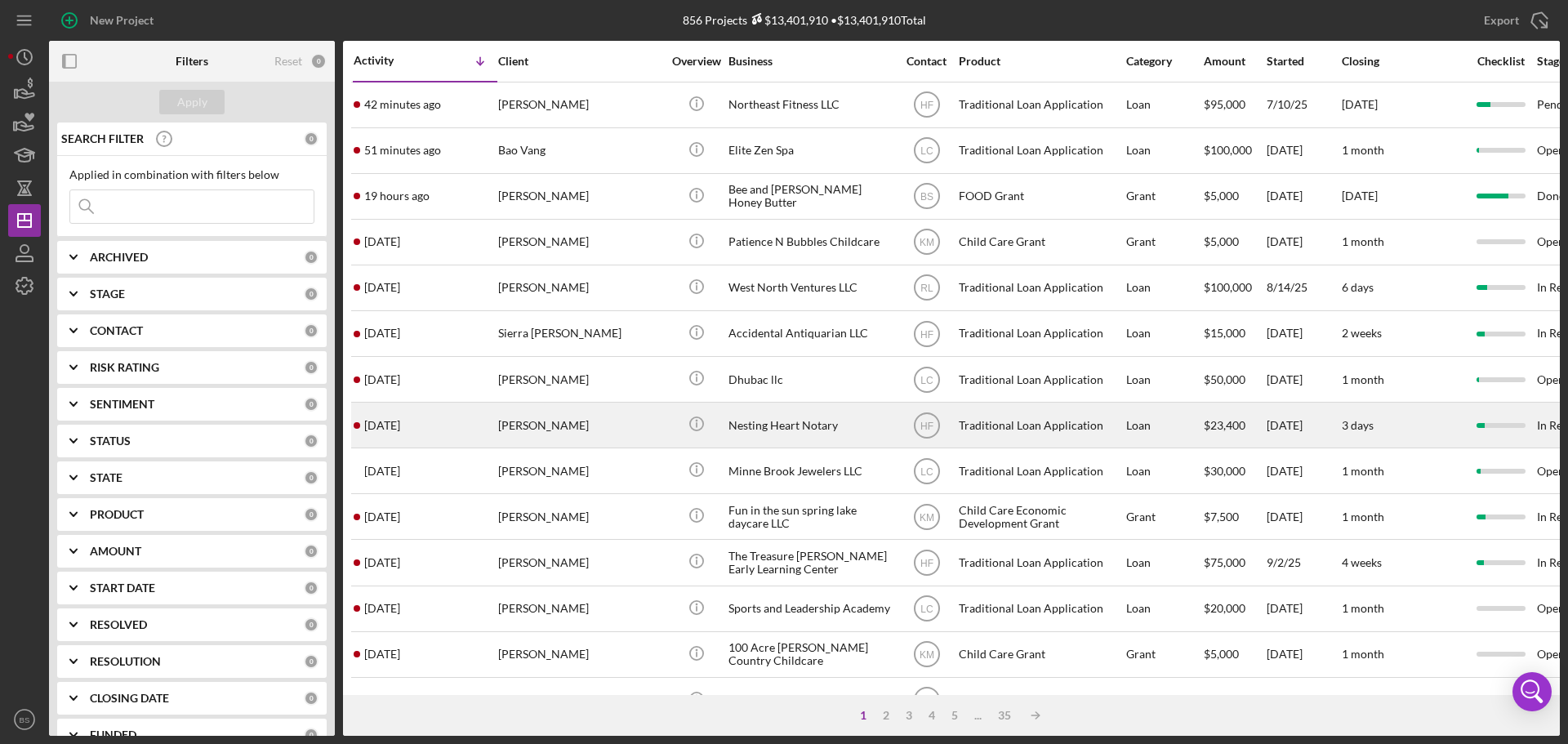
click at [517, 420] on div "[PERSON_NAME]" at bounding box center [580, 425] width 164 height 44
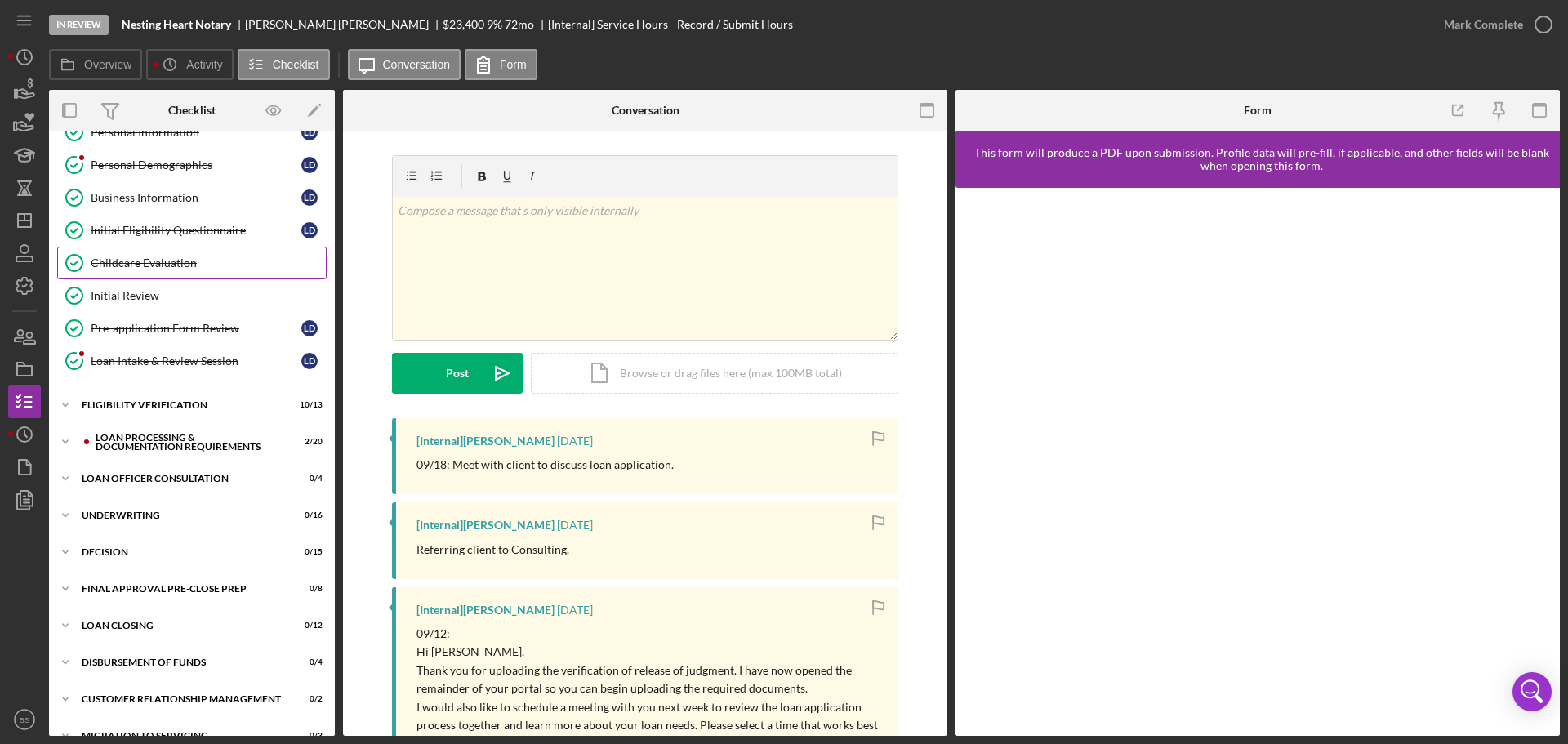
scroll to position [183, 0]
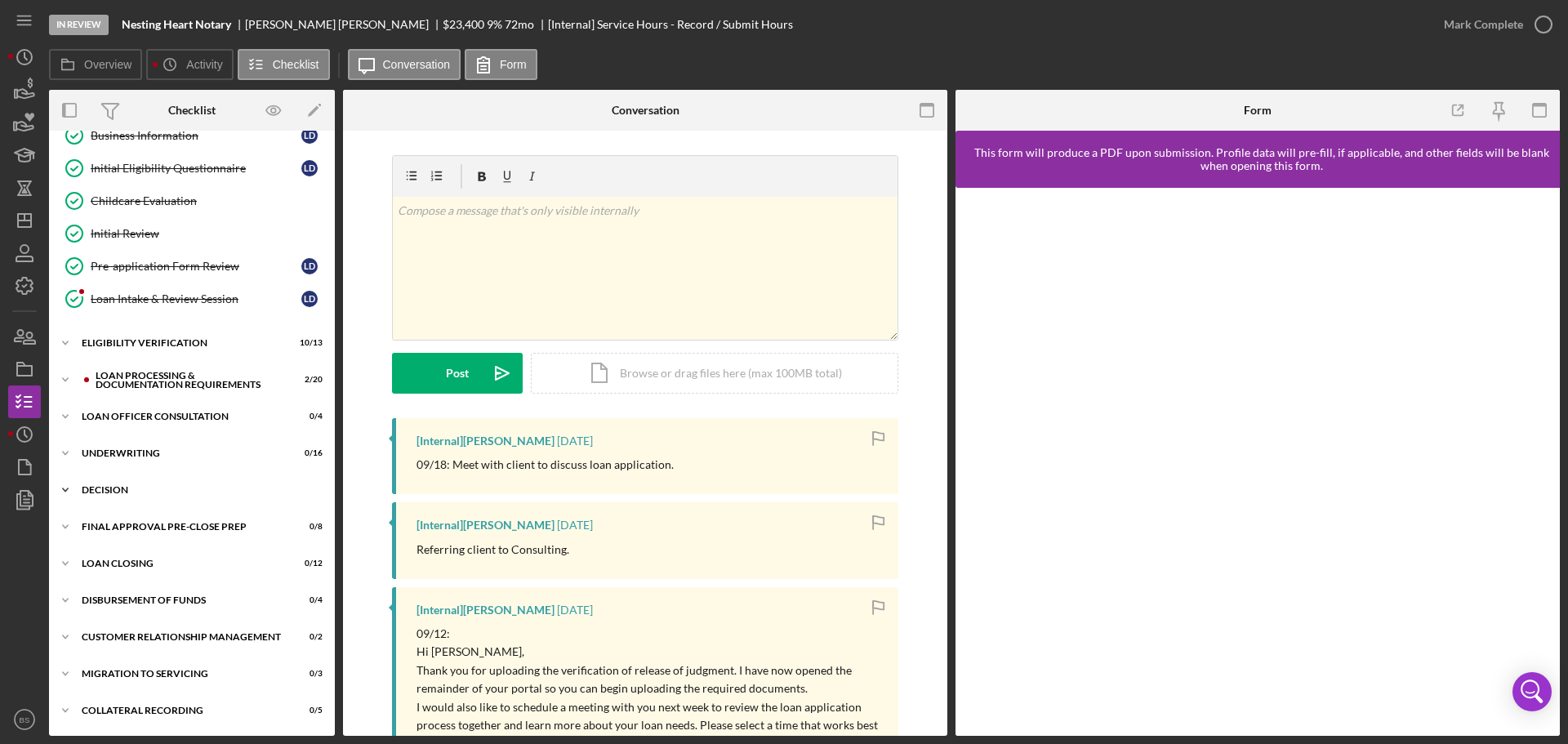
click at [197, 487] on div "Decision" at bounding box center [197, 489] width 233 height 10
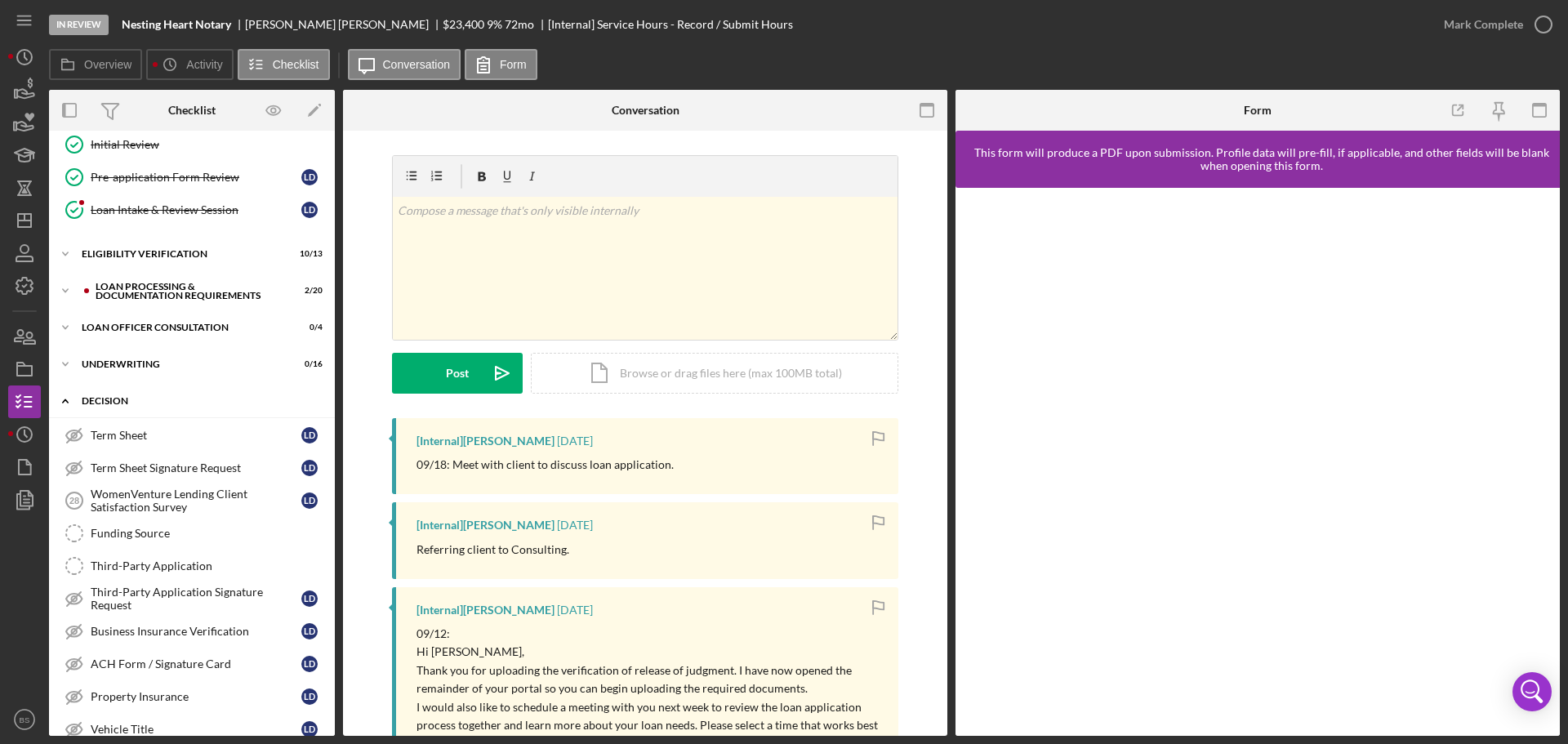
scroll to position [347, 0]
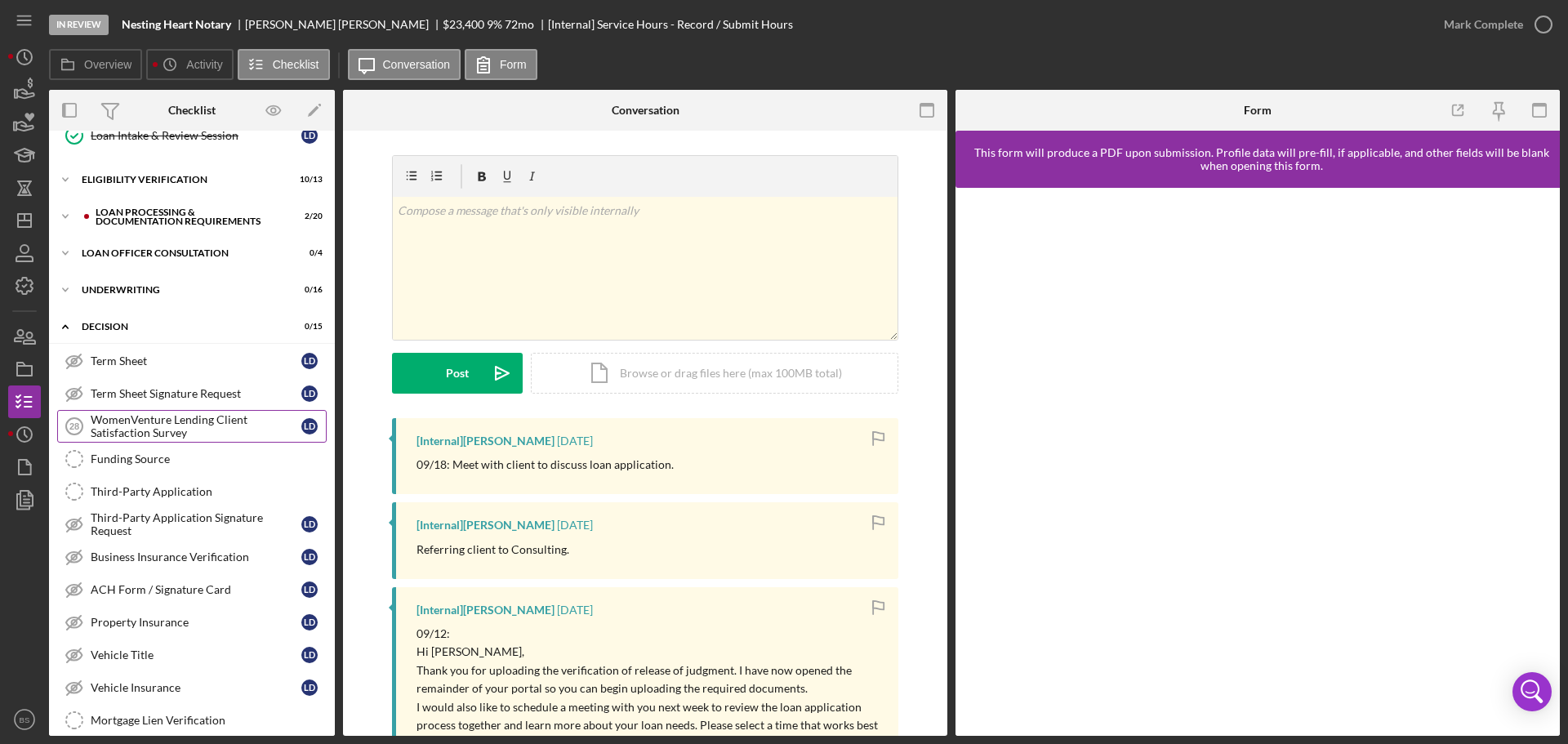
click at [184, 432] on div "WomenVenture Lending Client Satisfaction Survey" at bounding box center [195, 426] width 211 height 26
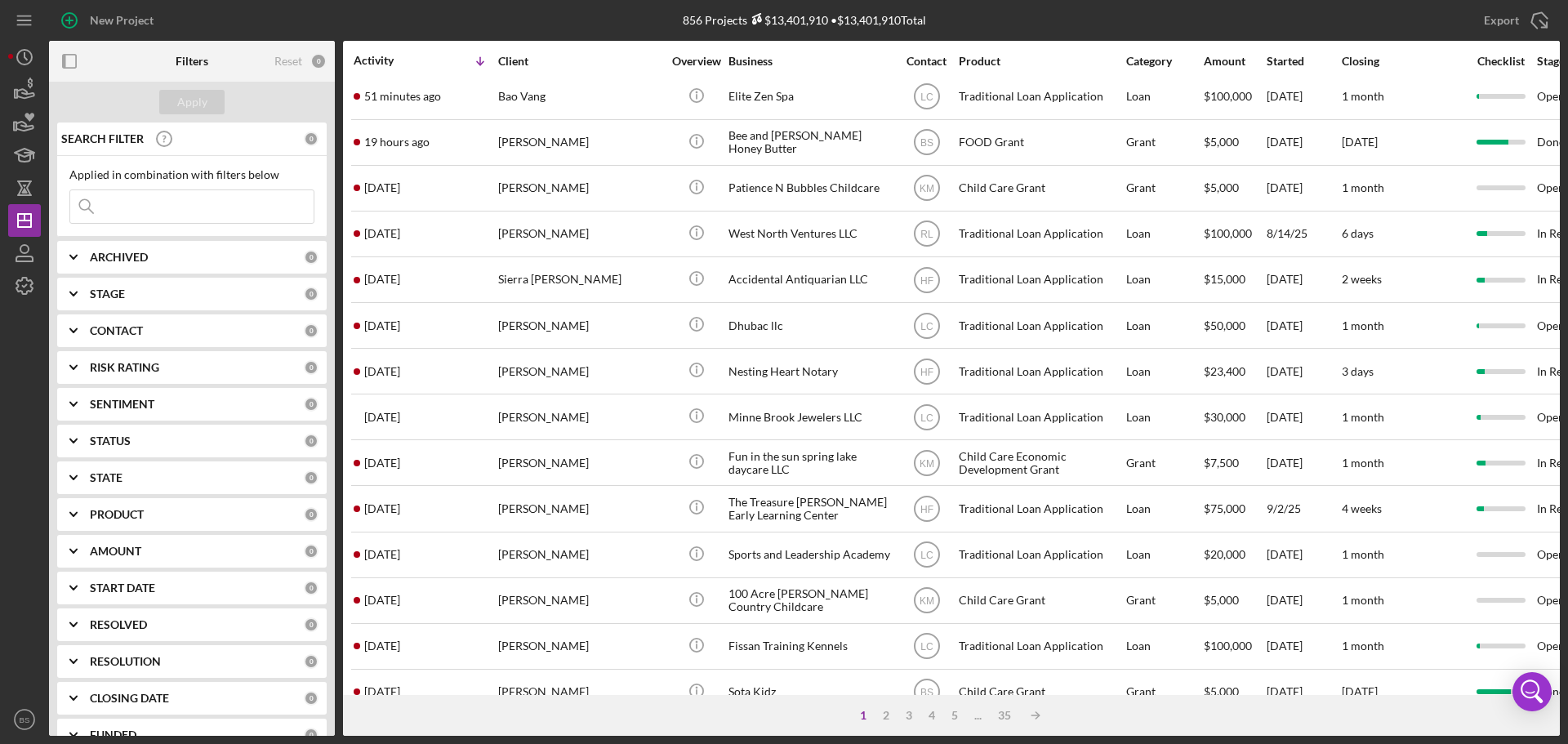
scroll to position [81, 0]
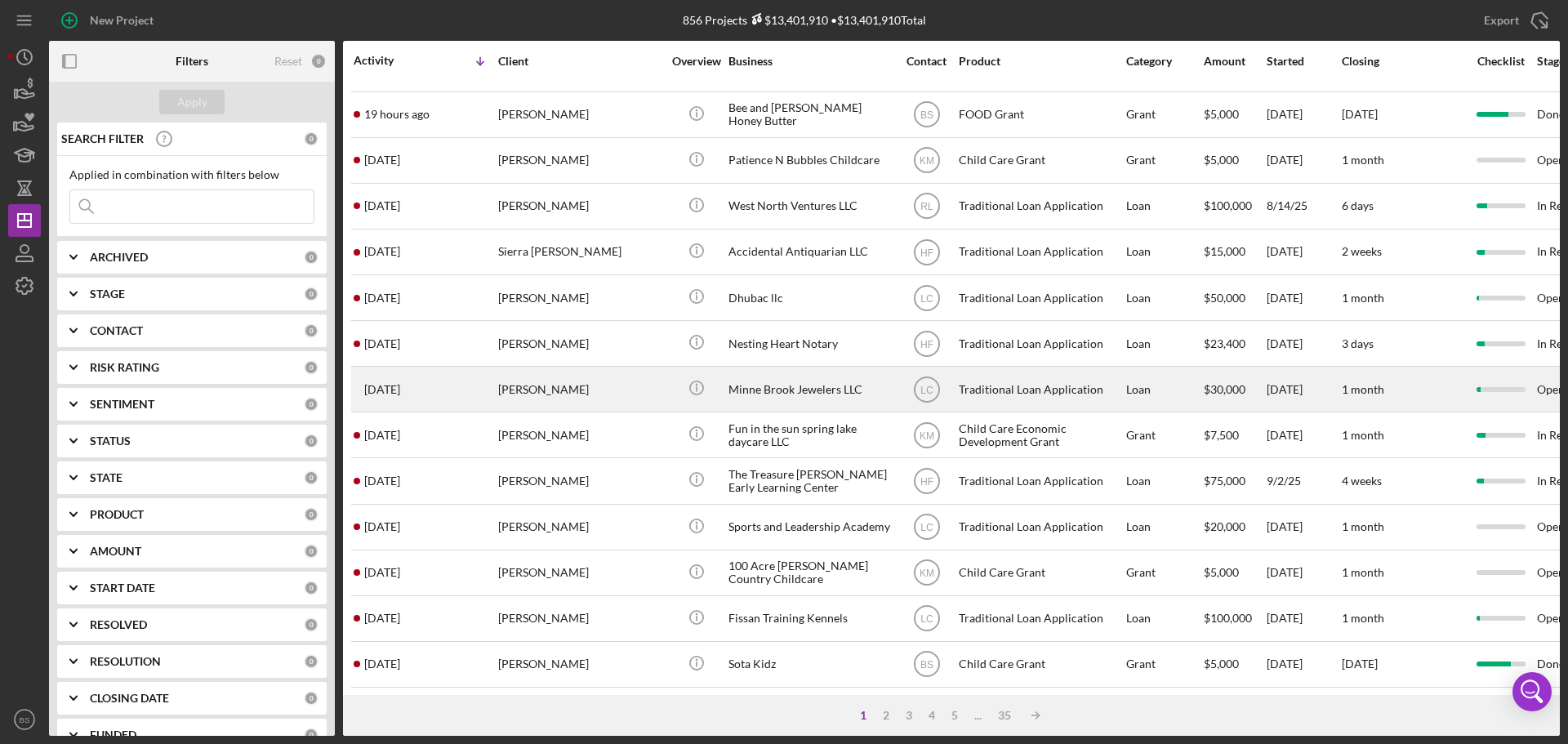
click at [505, 390] on div "[PERSON_NAME]" at bounding box center [580, 389] width 164 height 44
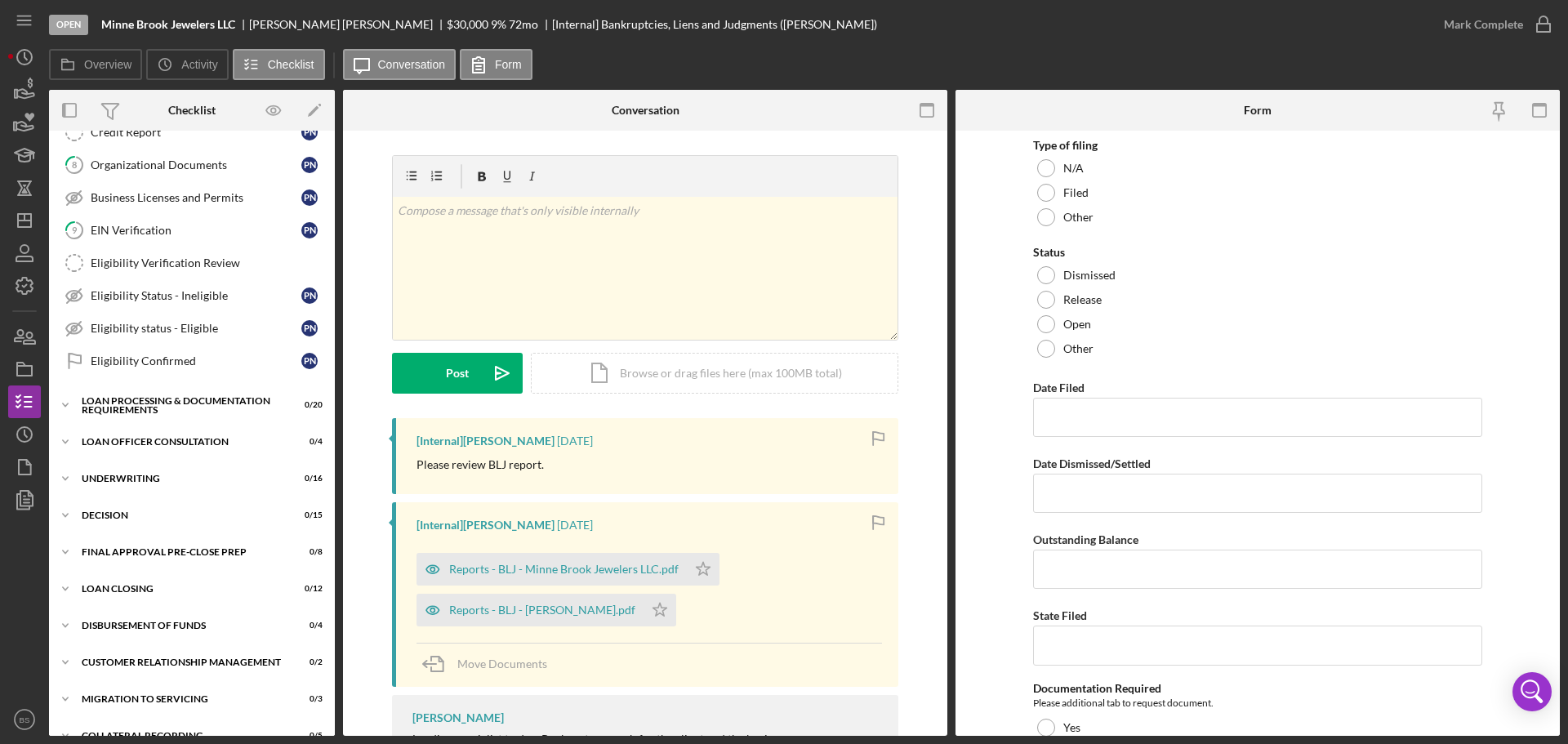
scroll to position [281, 0]
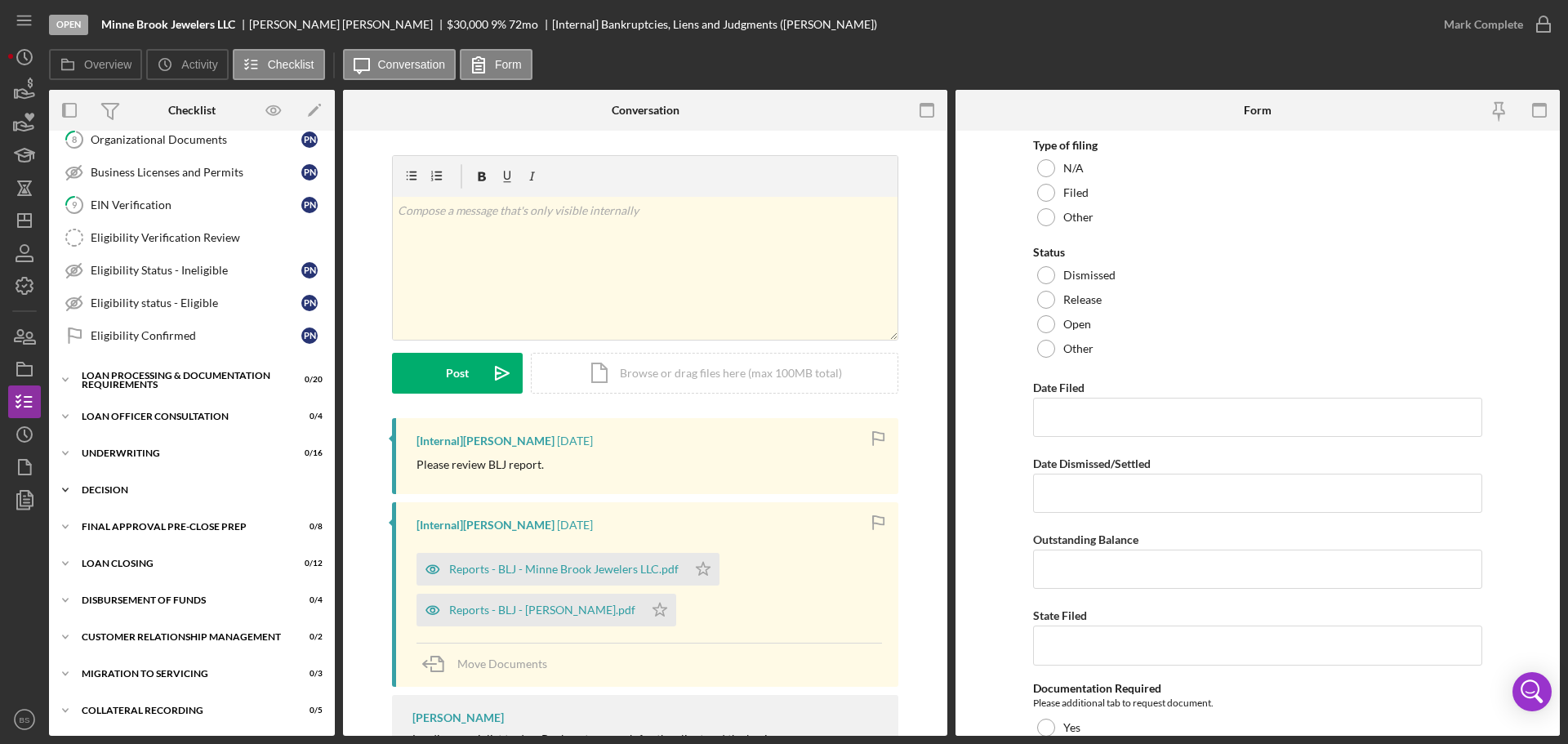
click at [124, 484] on div "Decision" at bounding box center [197, 489] width 233 height 10
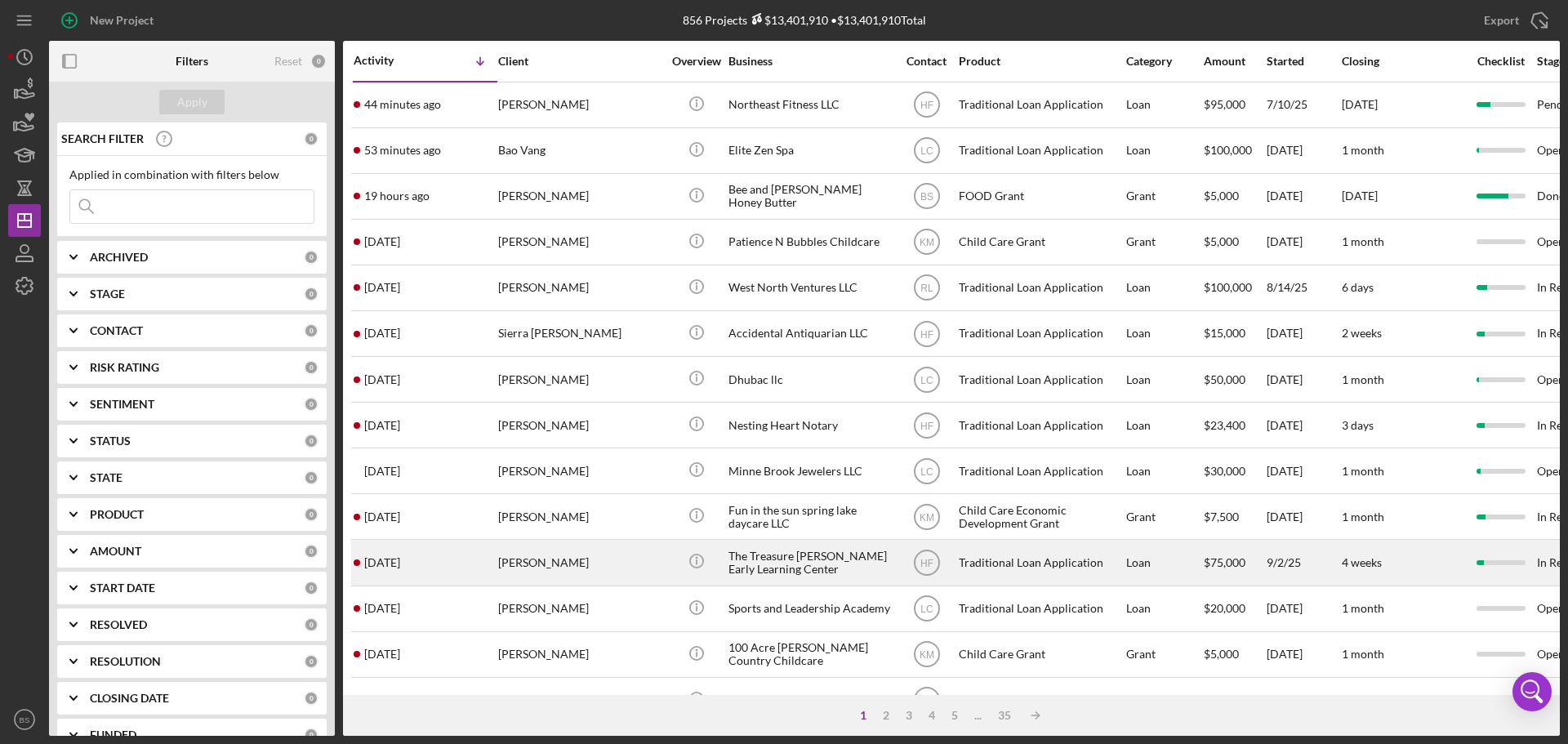
click at [548, 556] on div "[PERSON_NAME]" at bounding box center [580, 563] width 164 height 44
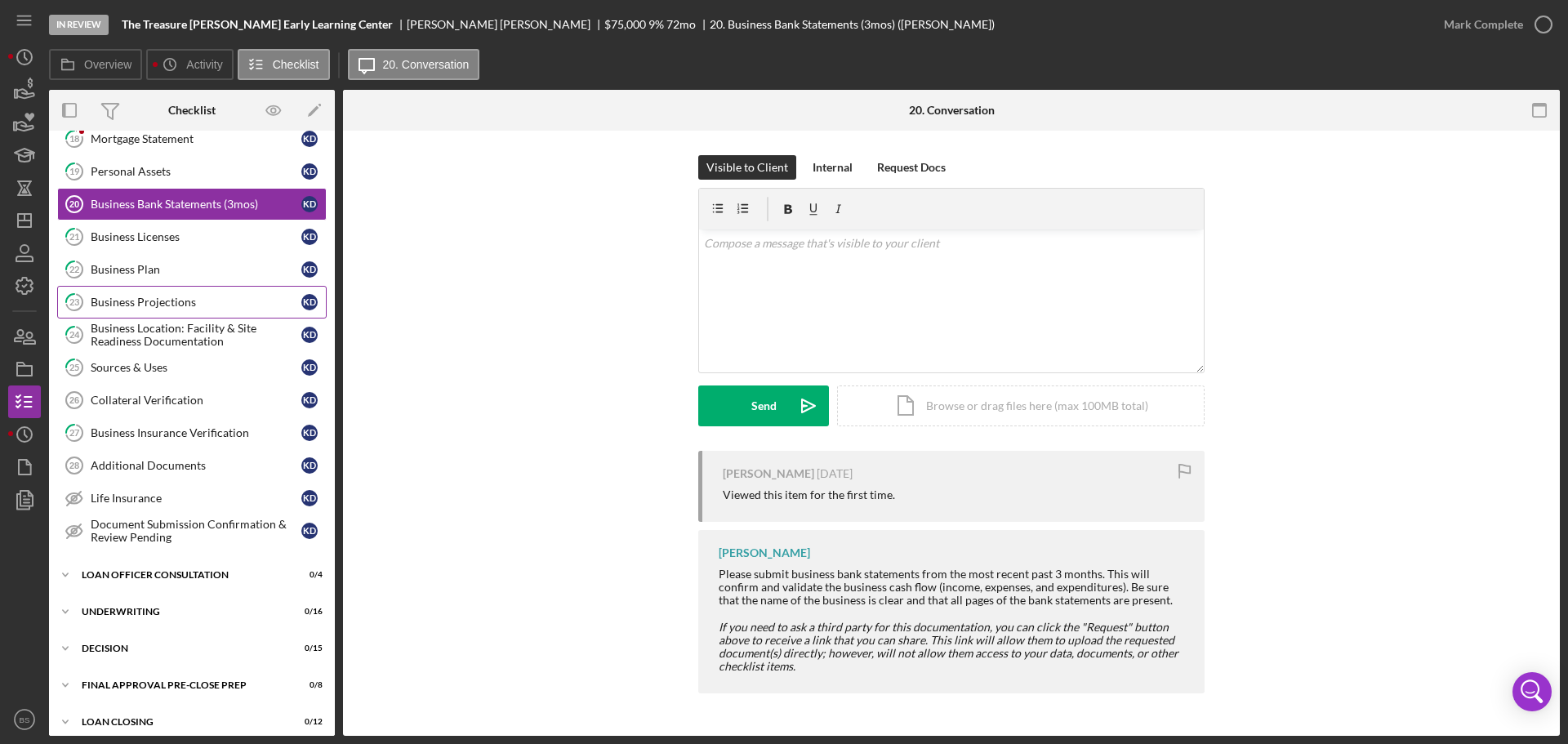
scroll to position [449, 0]
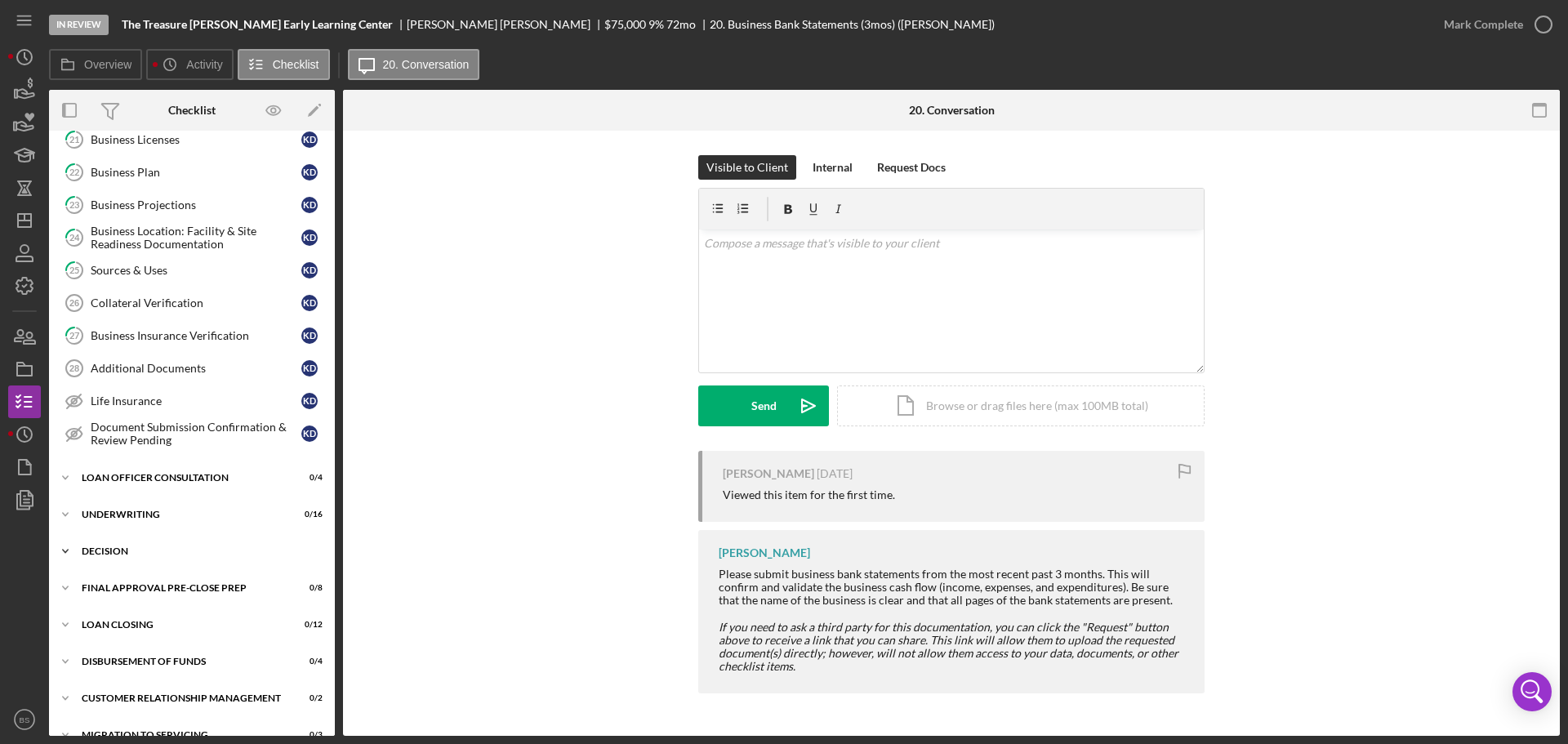
click at [168, 551] on div "Decision" at bounding box center [197, 551] width 233 height 10
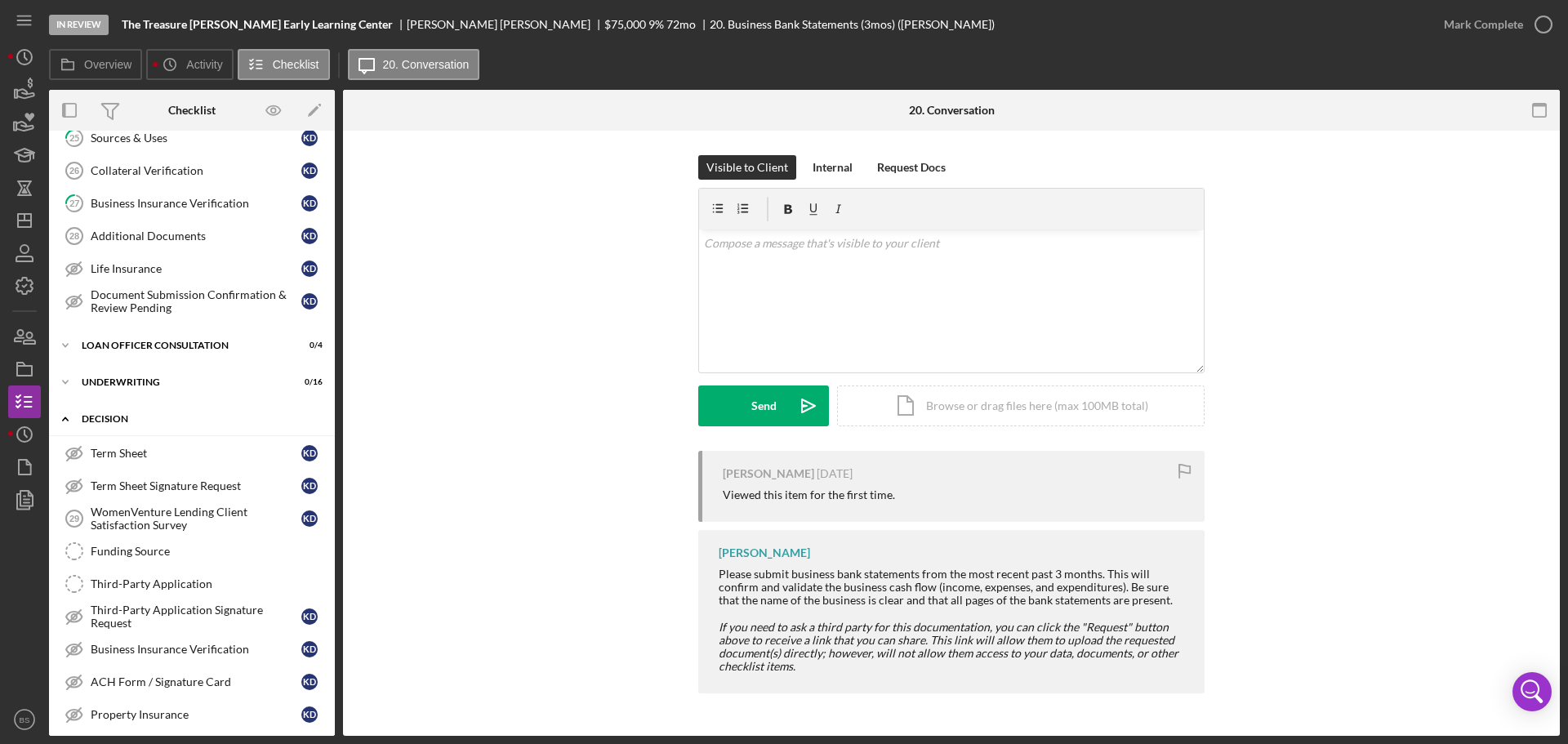
scroll to position [612, 0]
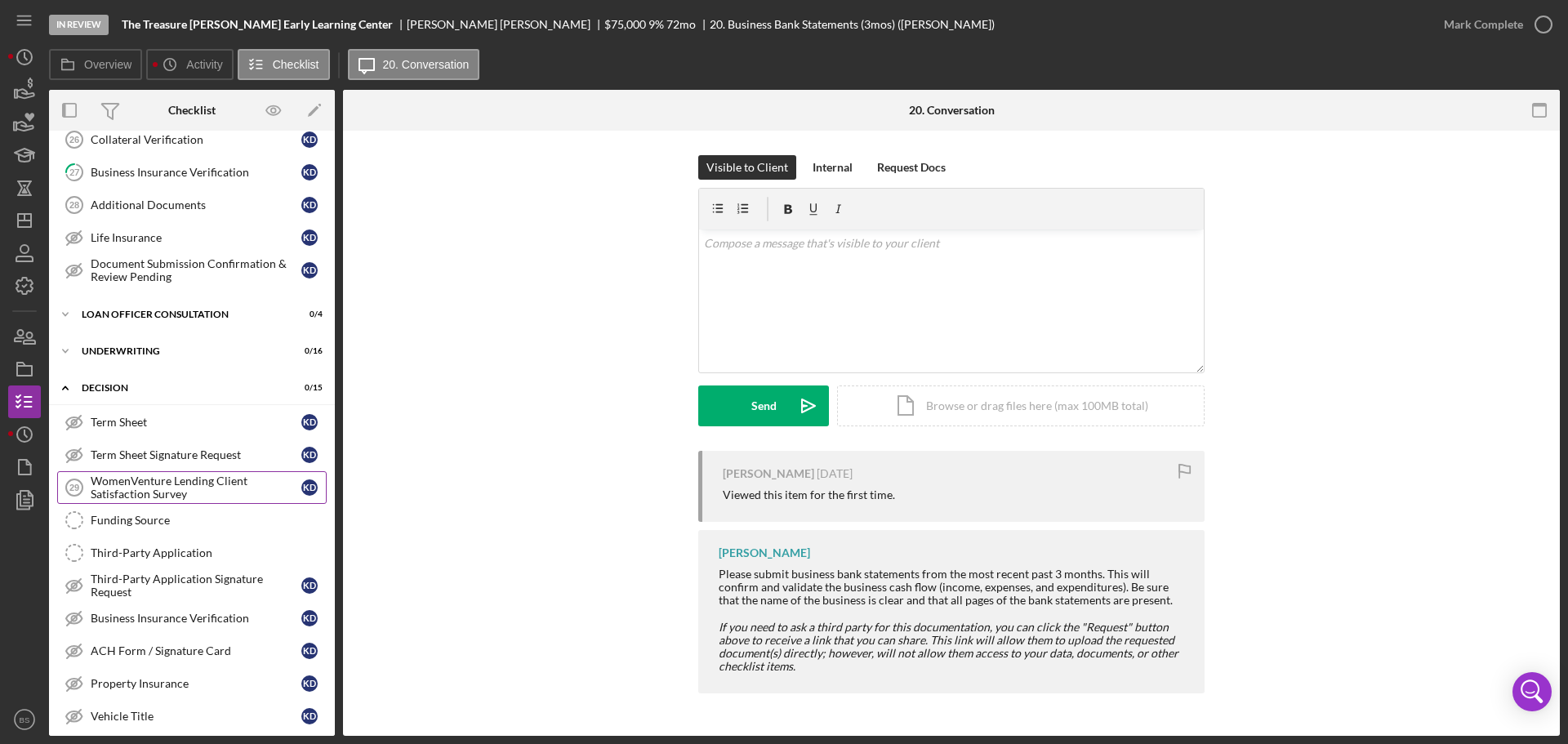
click at [164, 486] on div "WomenVenture Lending Client Satisfaction Survey" at bounding box center [195, 487] width 211 height 26
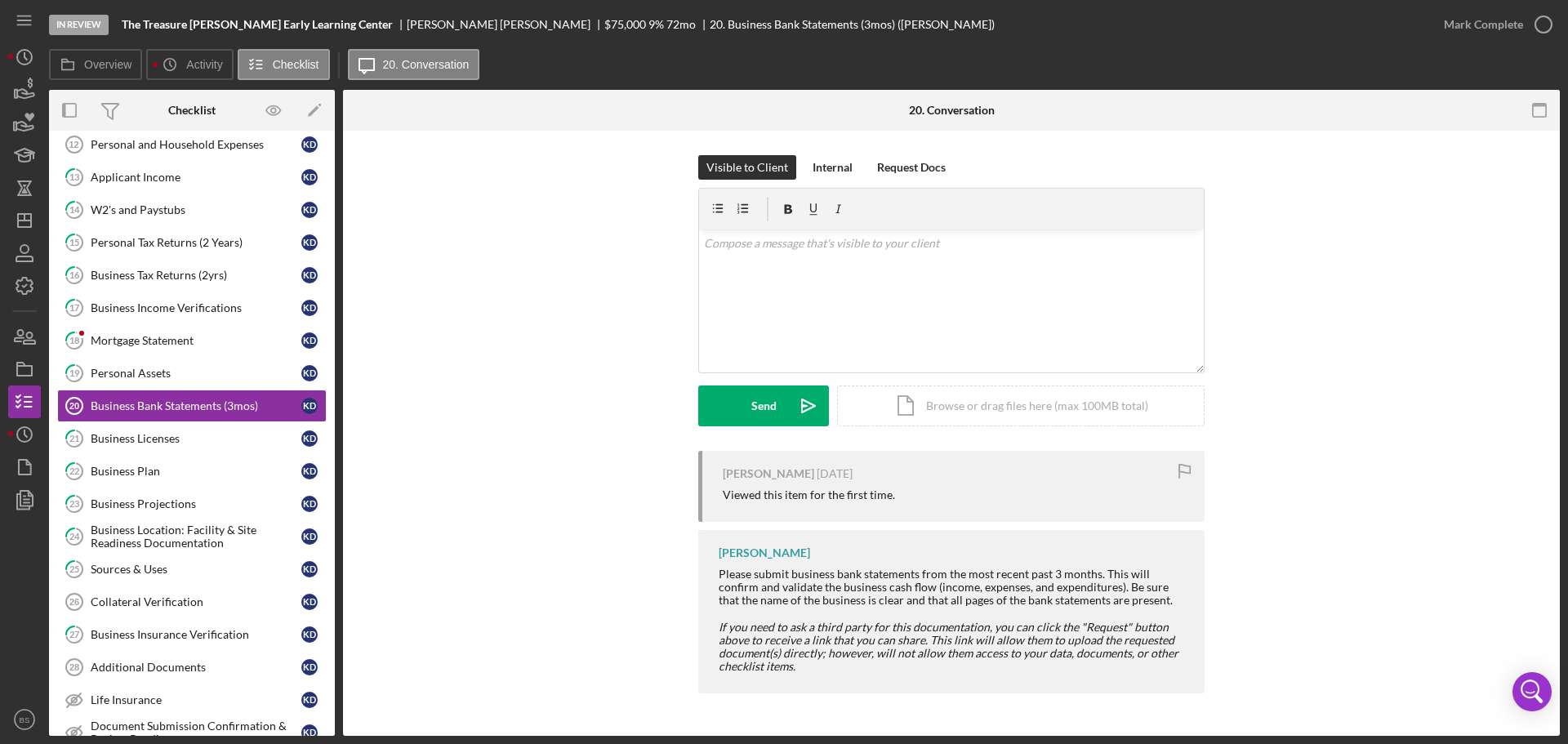
scroll to position [123, 0]
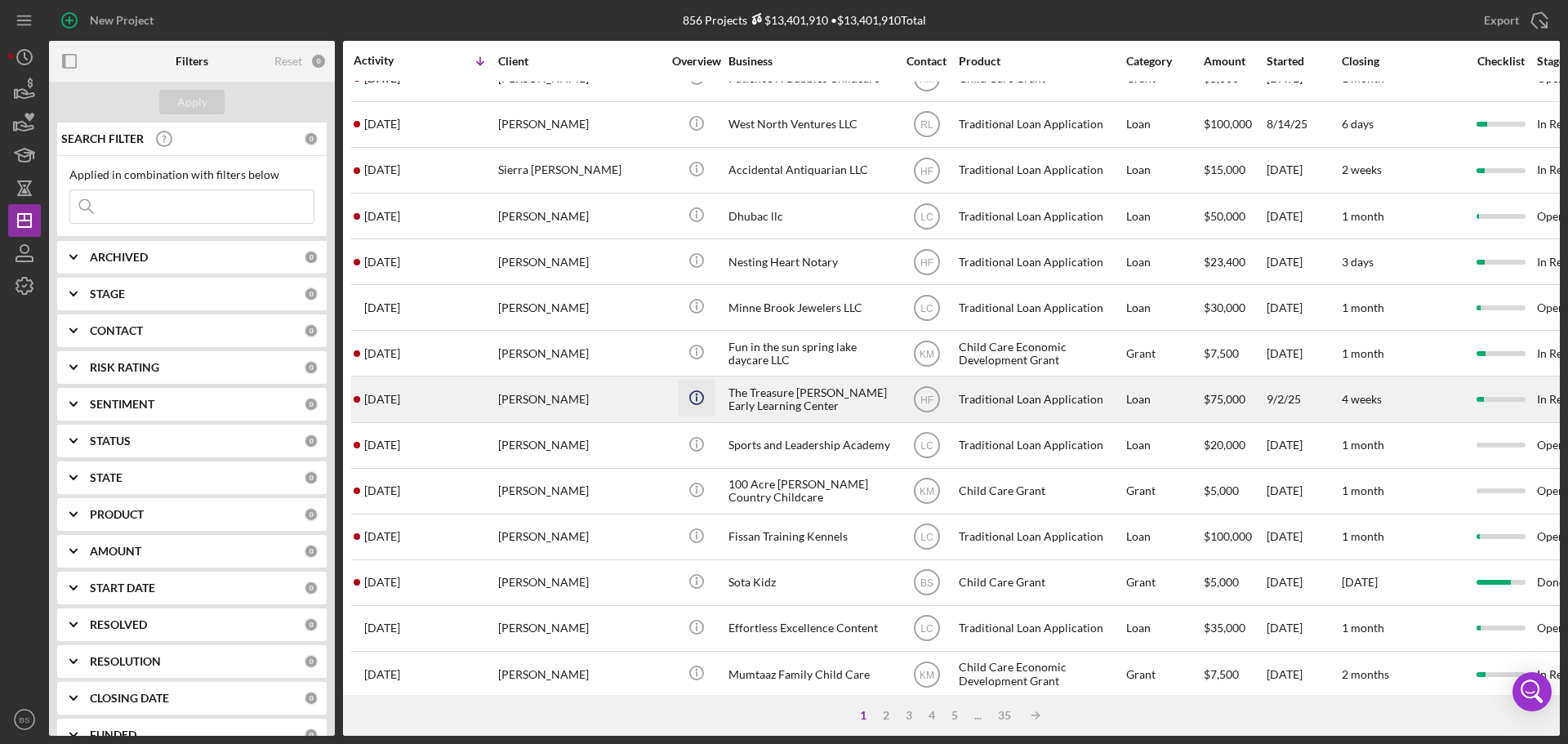
scroll to position [245, 0]
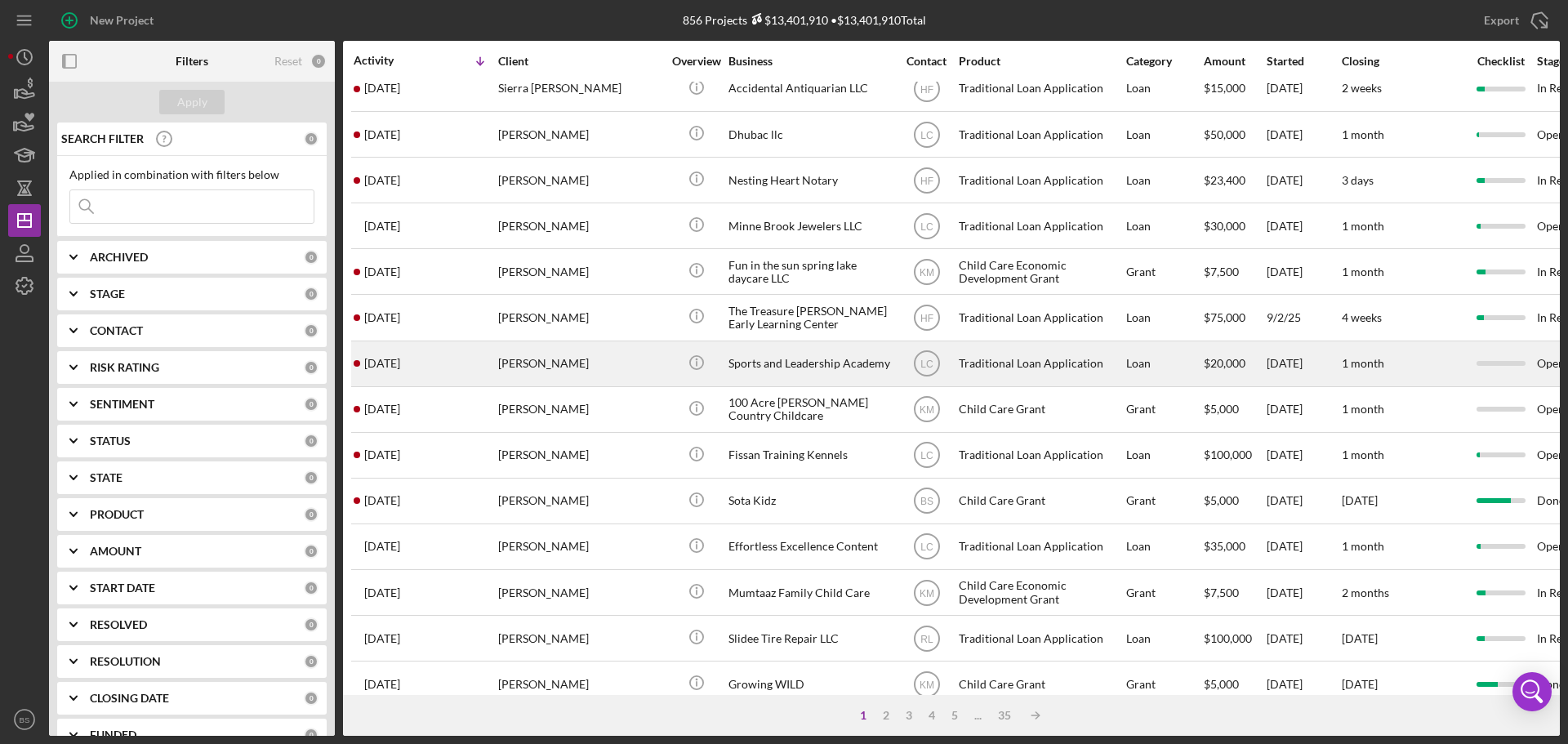
click at [552, 365] on div "[PERSON_NAME]" at bounding box center [580, 364] width 164 height 44
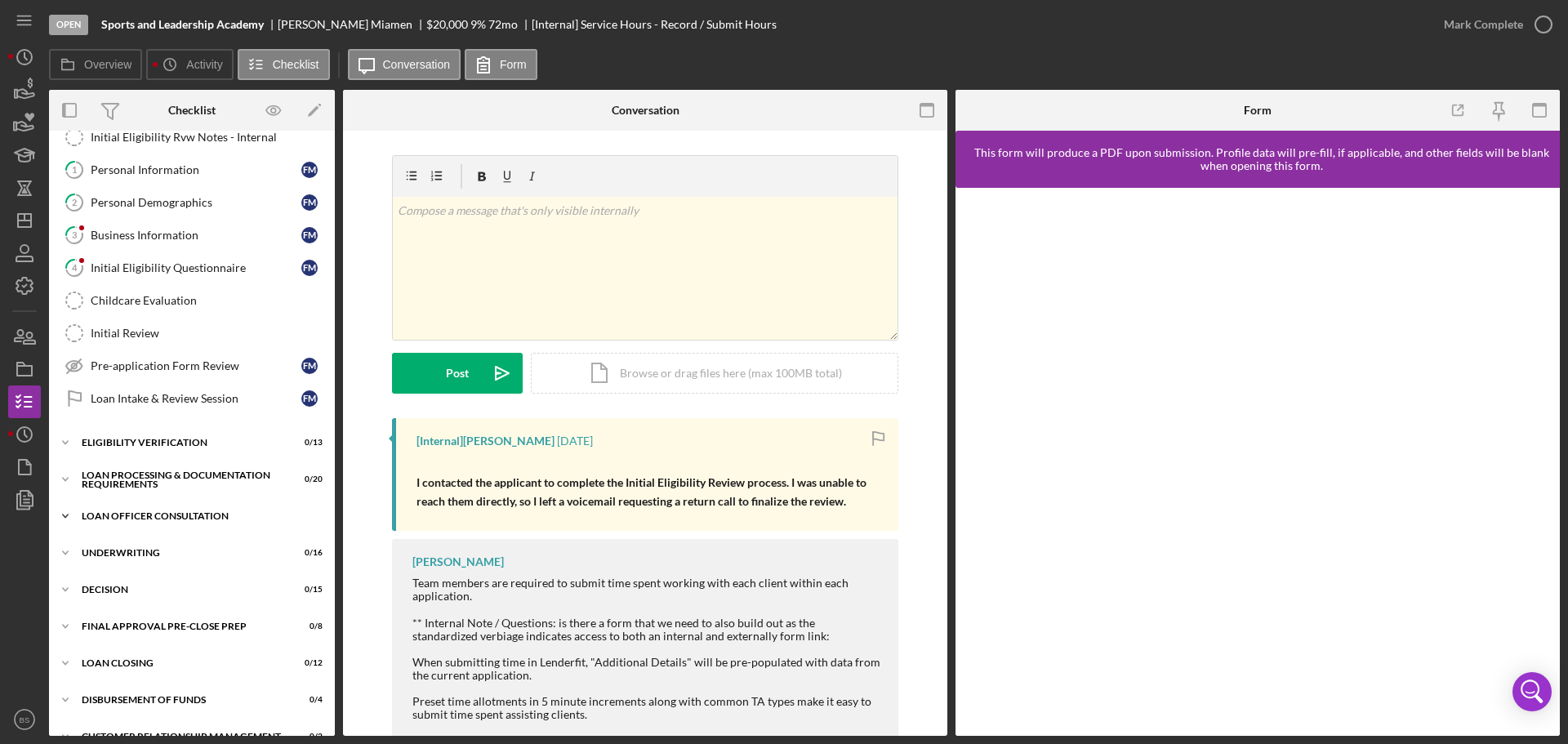
scroll to position [163, 0]
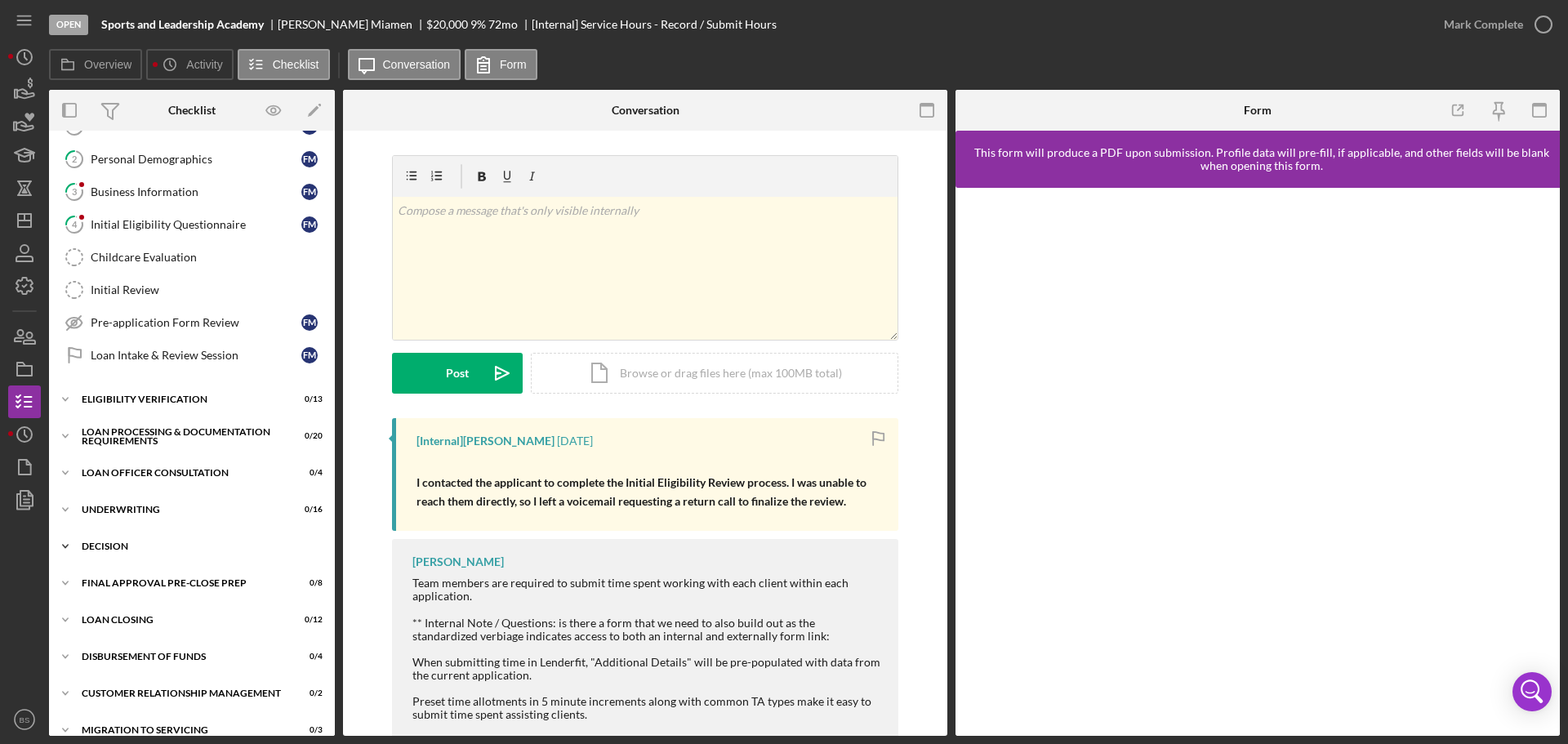
click at [187, 545] on div "Decision" at bounding box center [197, 546] width 233 height 10
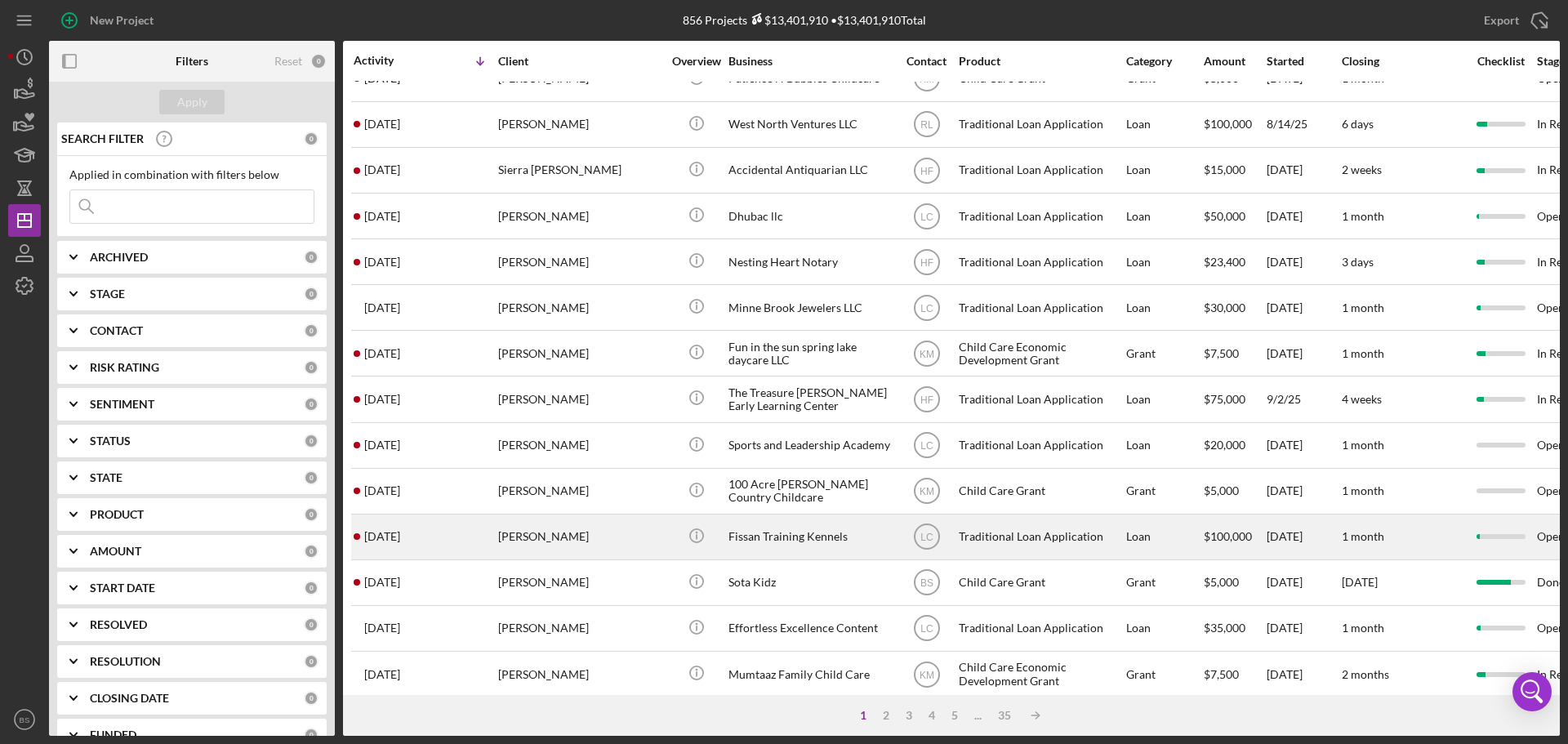
scroll to position [245, 0]
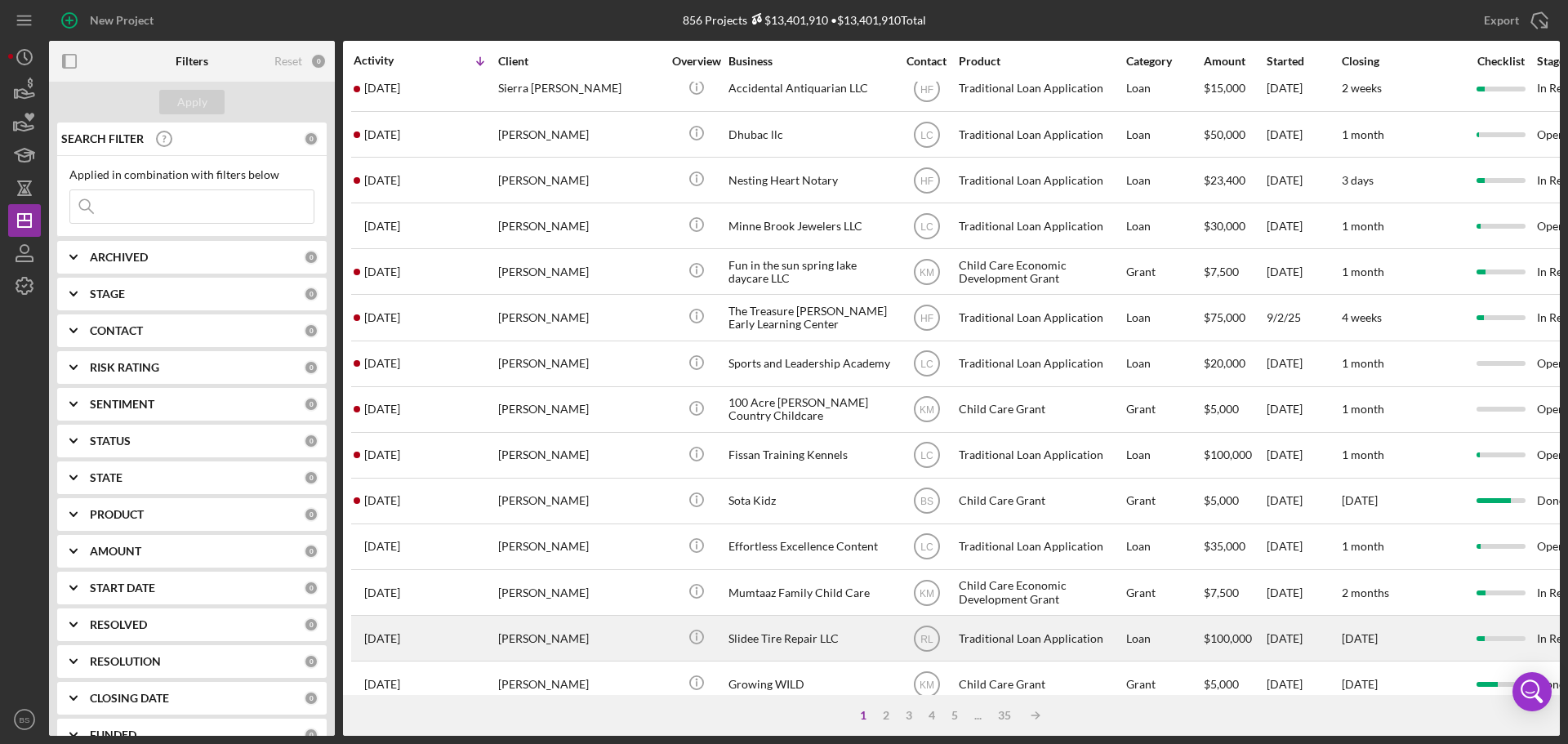
click at [606, 633] on div "[PERSON_NAME]" at bounding box center [580, 638] width 164 height 44
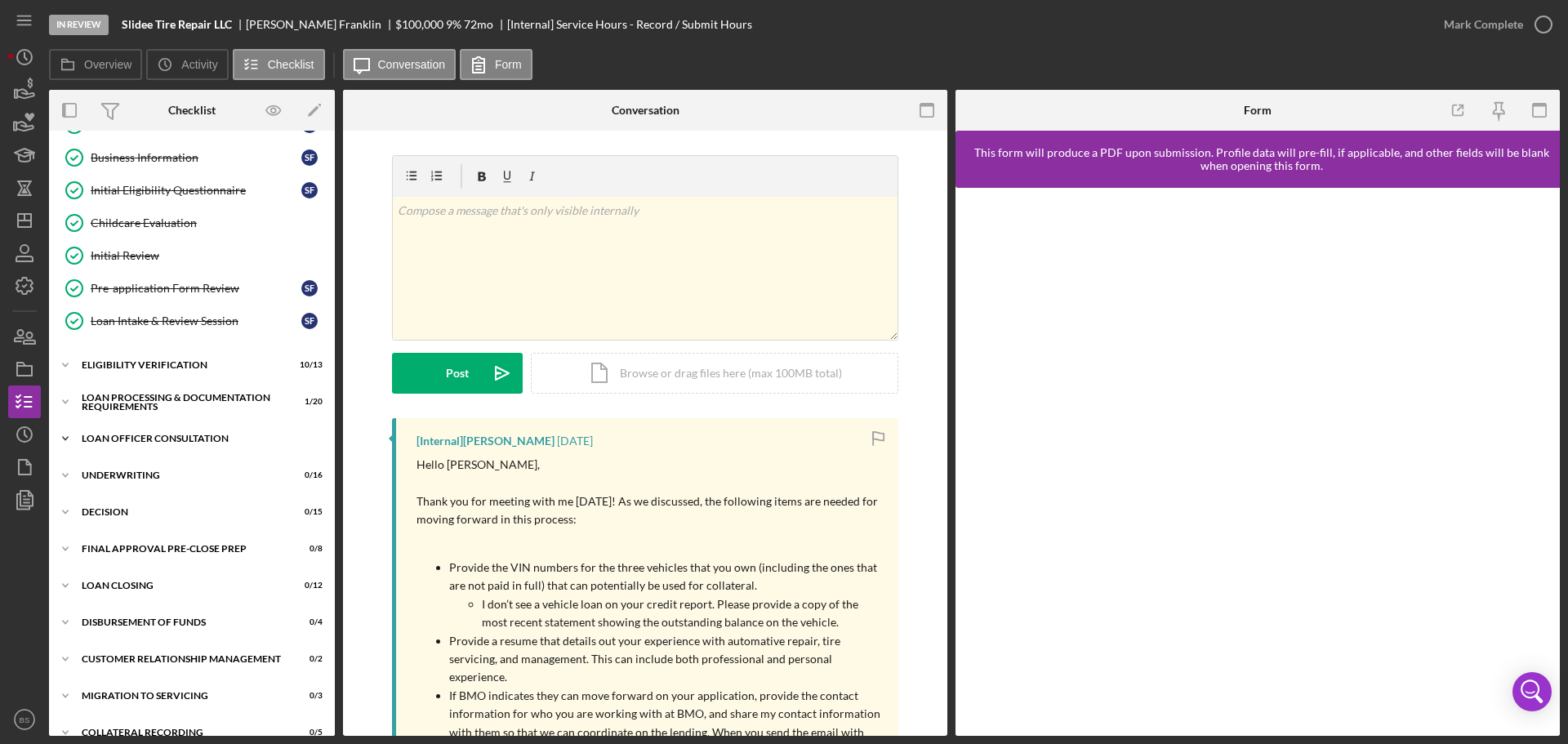
scroll to position [183, 0]
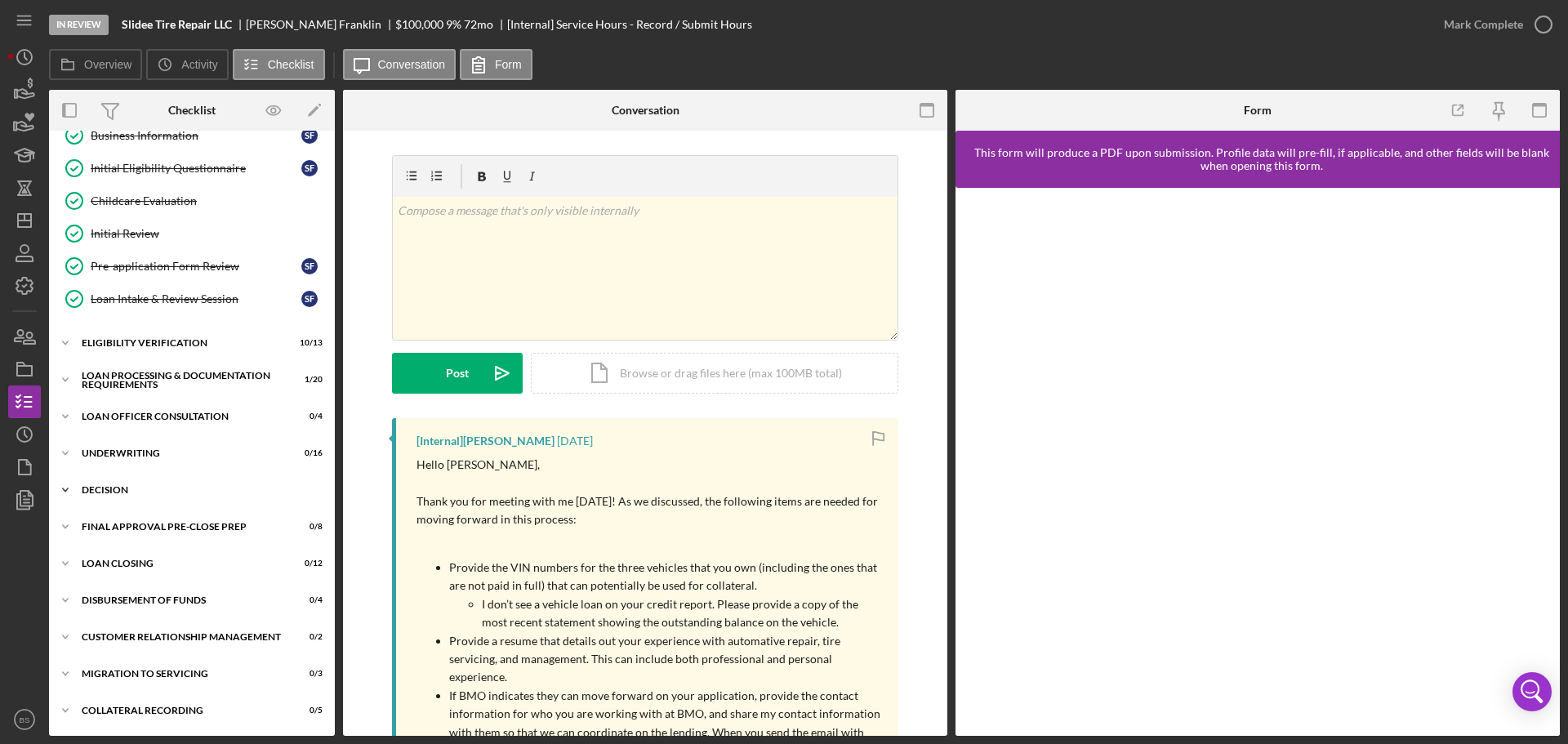
click at [161, 496] on div "Icon/Expander Decision 0 / 15" at bounding box center [191, 489] width 285 height 33
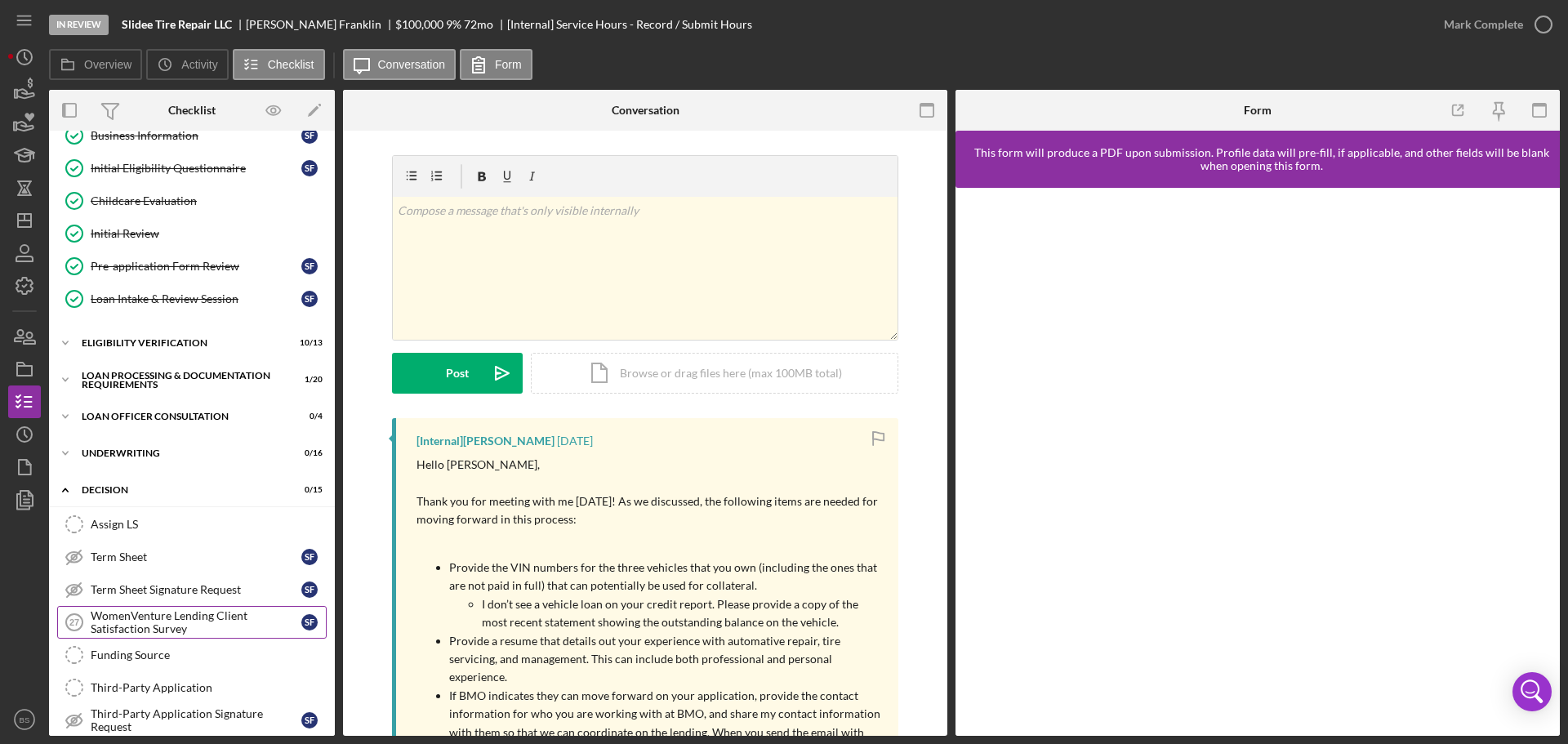
click at [182, 614] on div "WomenVenture Lending Client Satisfaction Survey" at bounding box center [195, 622] width 211 height 26
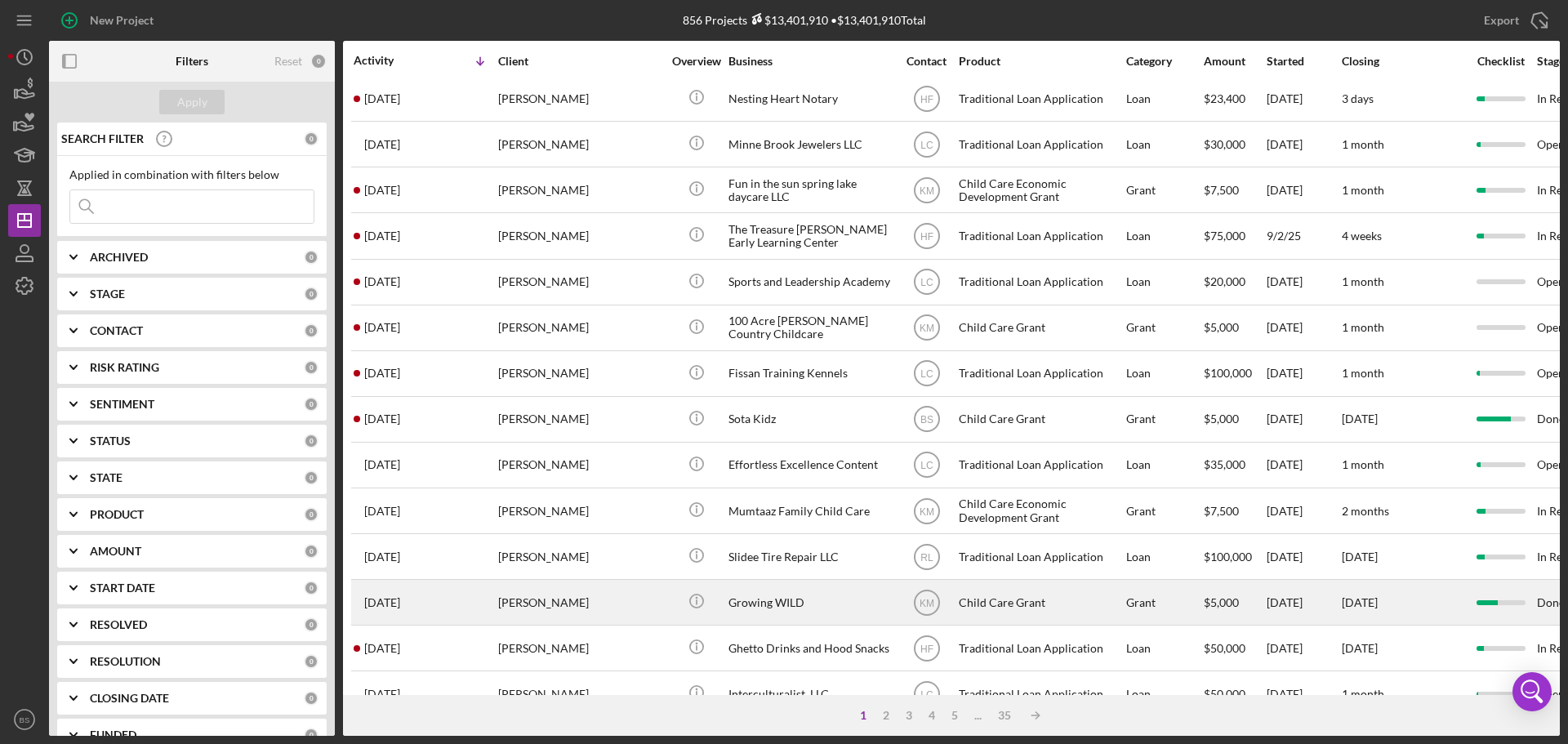
scroll to position [408, 0]
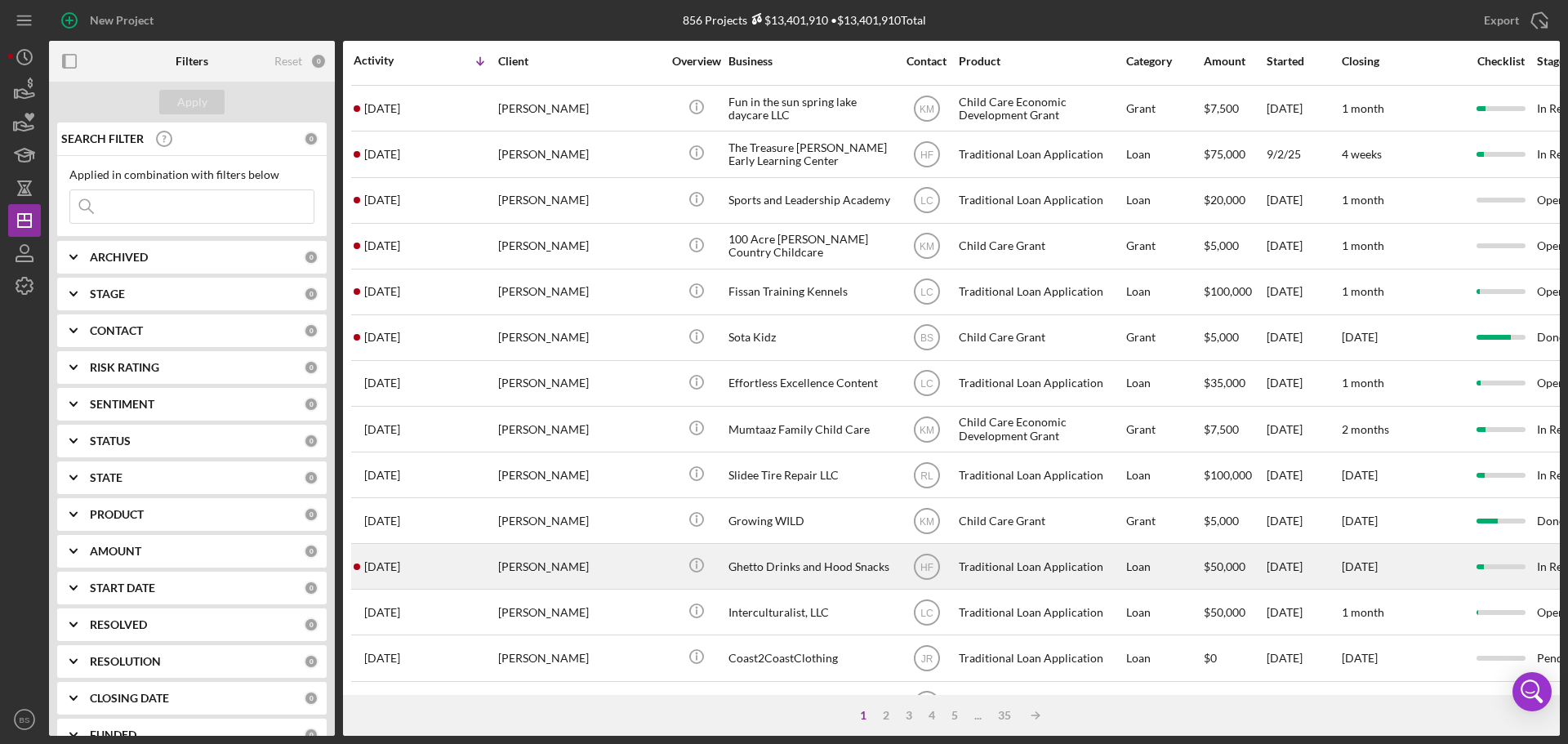
click at [631, 576] on div "[PERSON_NAME]" at bounding box center [580, 567] width 164 height 44
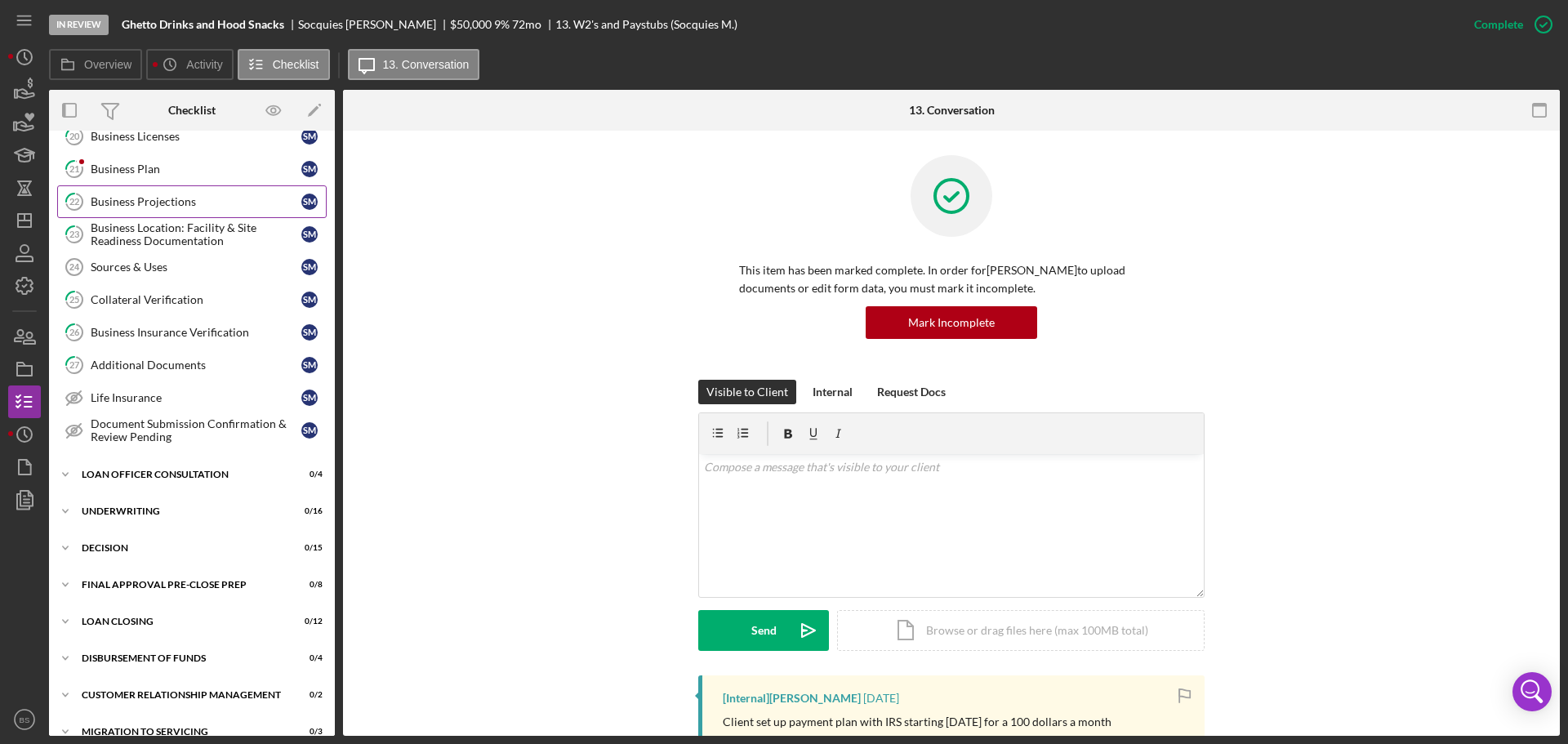
scroll to position [489, 0]
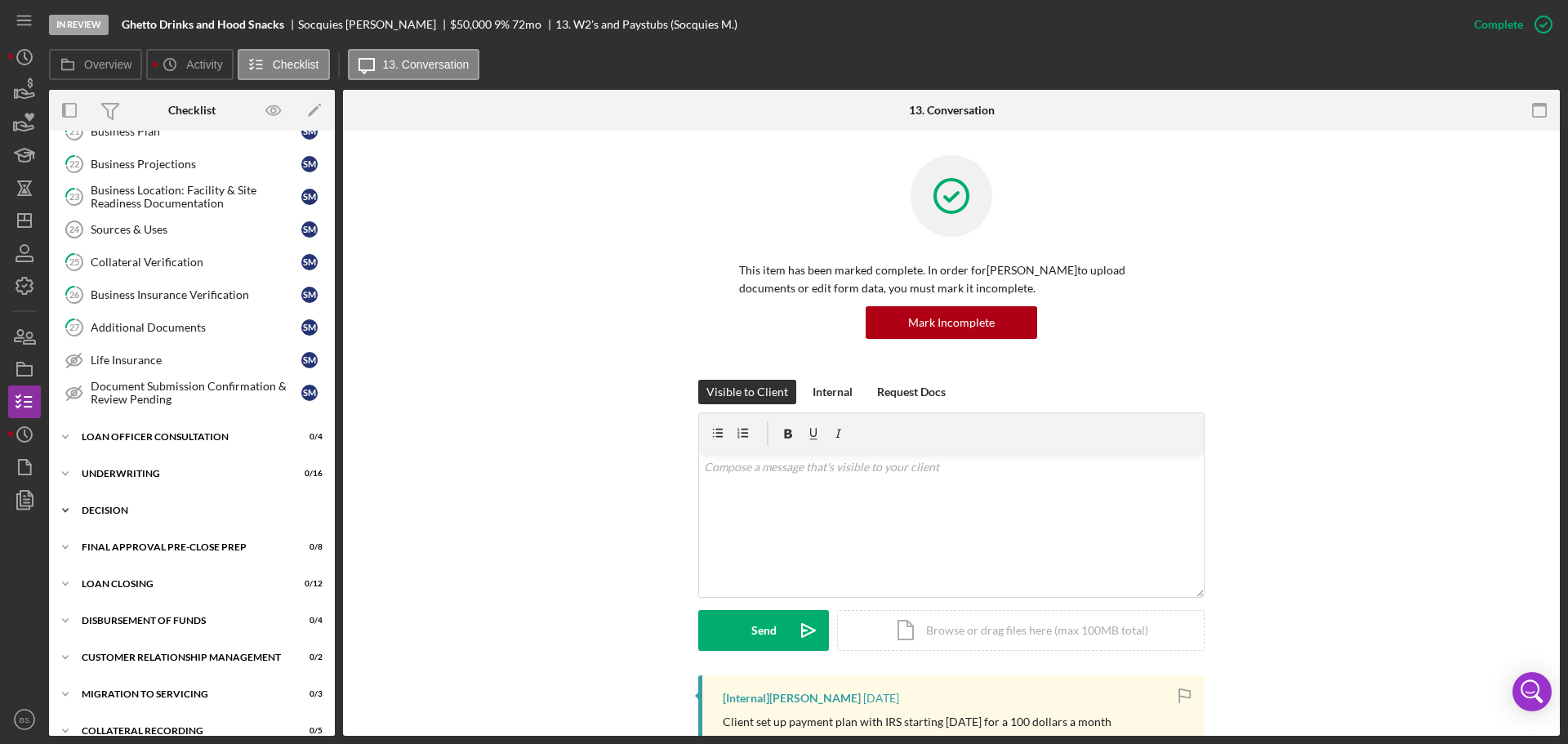
click at [134, 499] on div "Icon/Expander Decision 0 / 15" at bounding box center [191, 510] width 285 height 33
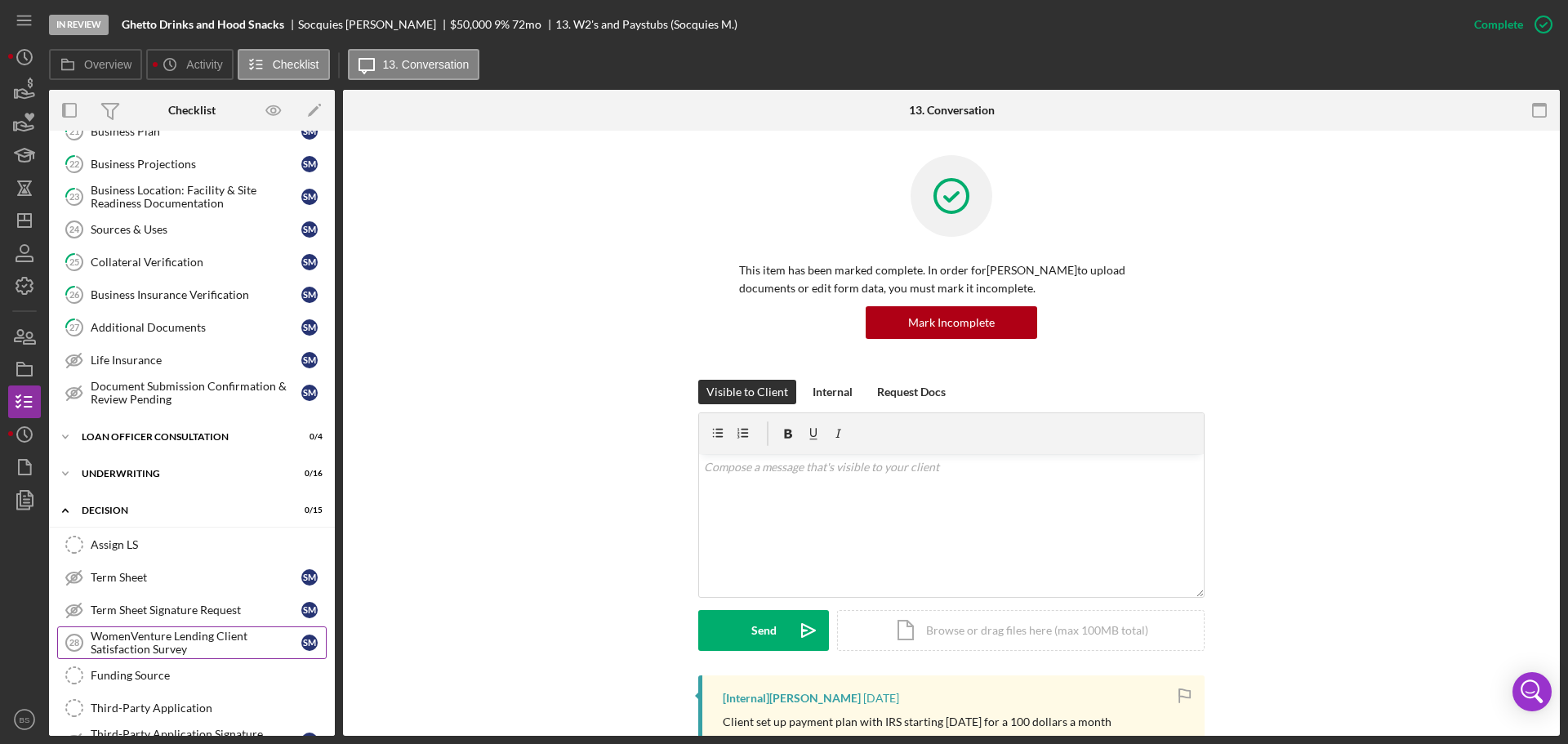
click at [112, 647] on div "WomenVenture Lending Client Satisfaction Survey" at bounding box center [195, 642] width 211 height 26
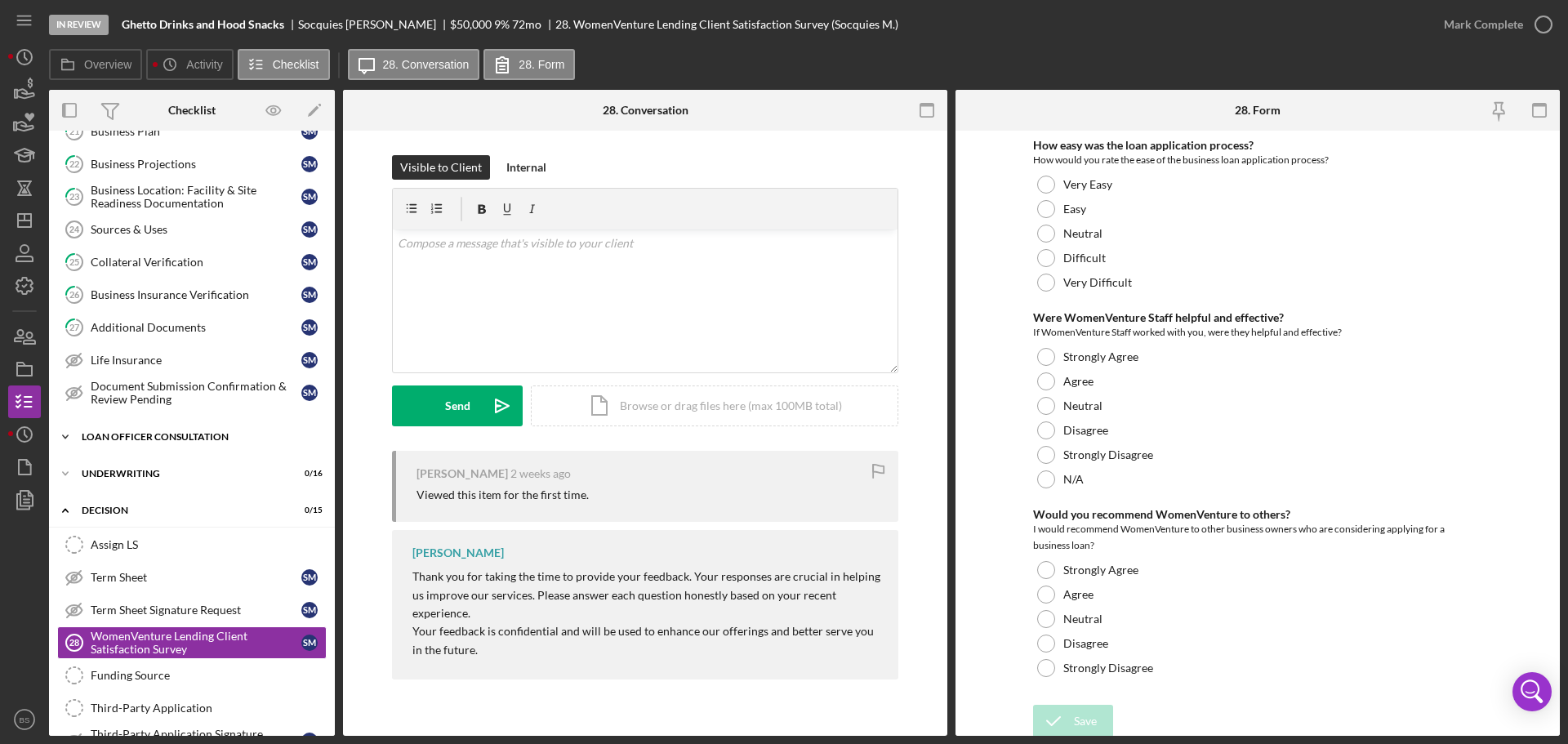
click at [142, 440] on div "Loan Officer Consultation" at bounding box center [197, 437] width 233 height 10
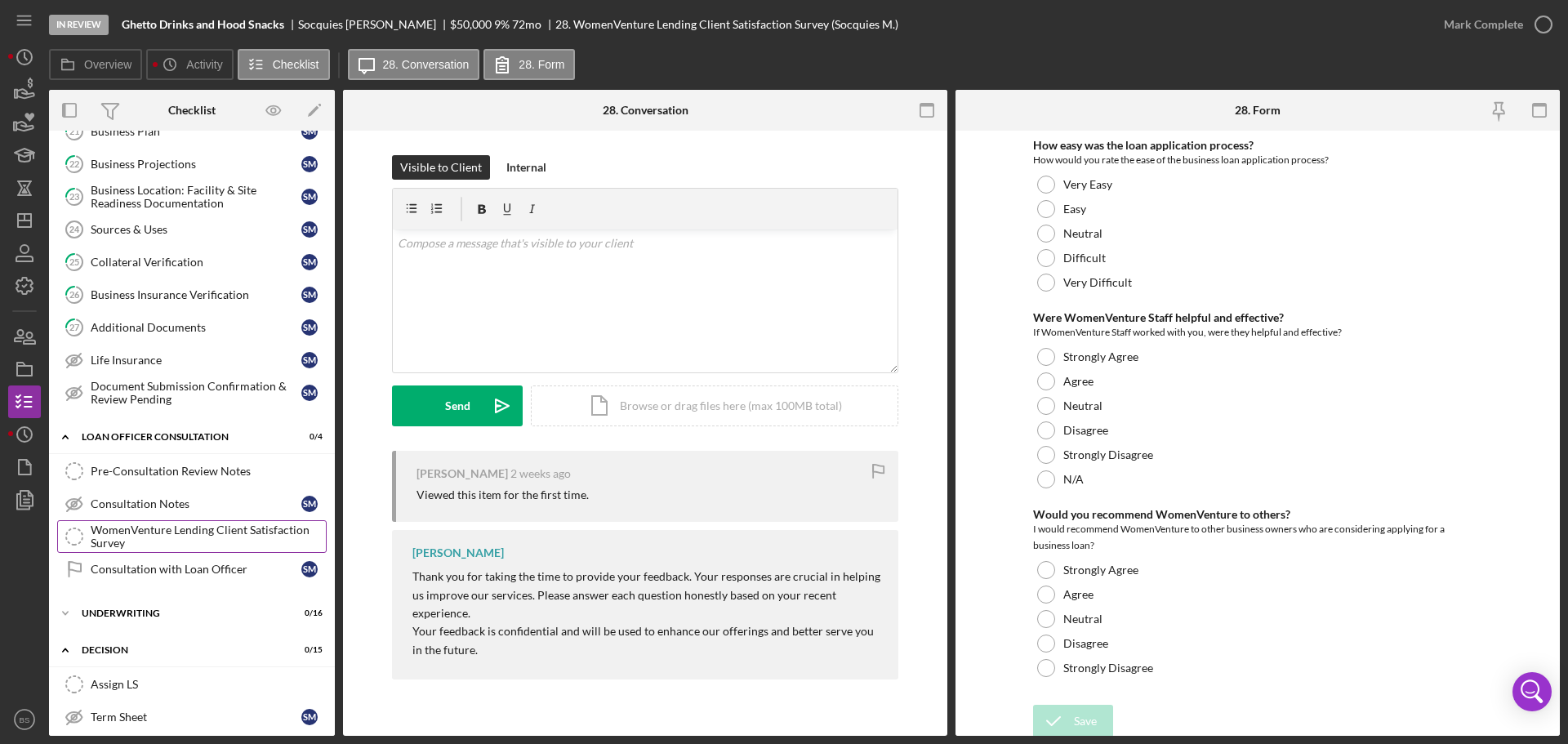
click at [134, 527] on div "WomenVenture Lending Client Satisfaction Survey" at bounding box center [207, 536] width 235 height 26
